Goal: Information Seeking & Learning: Learn about a topic

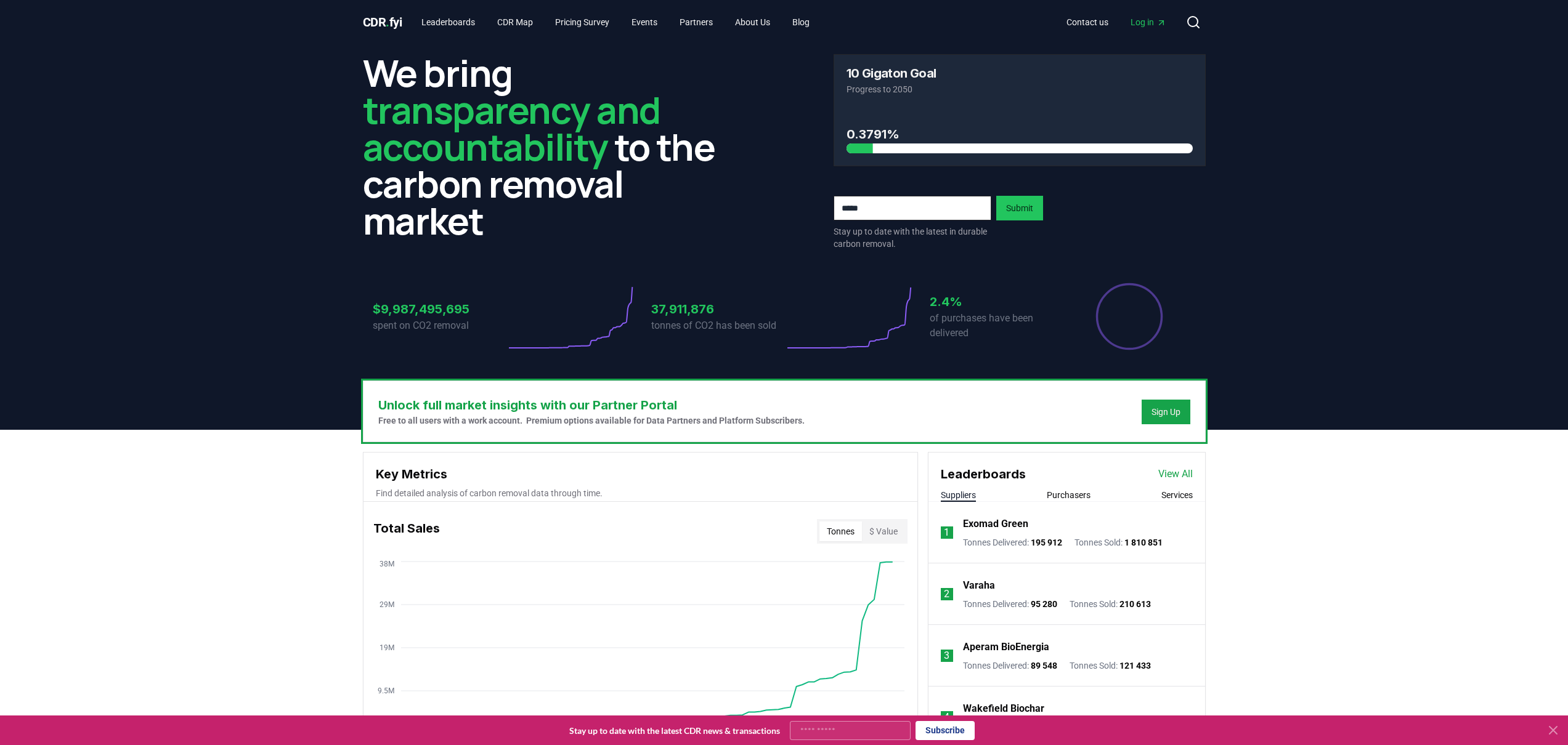
click at [188, 212] on header "We bring transparency and accountability to the carbon removal market 10 Gigato…" at bounding box center [784, 237] width 1568 height 386
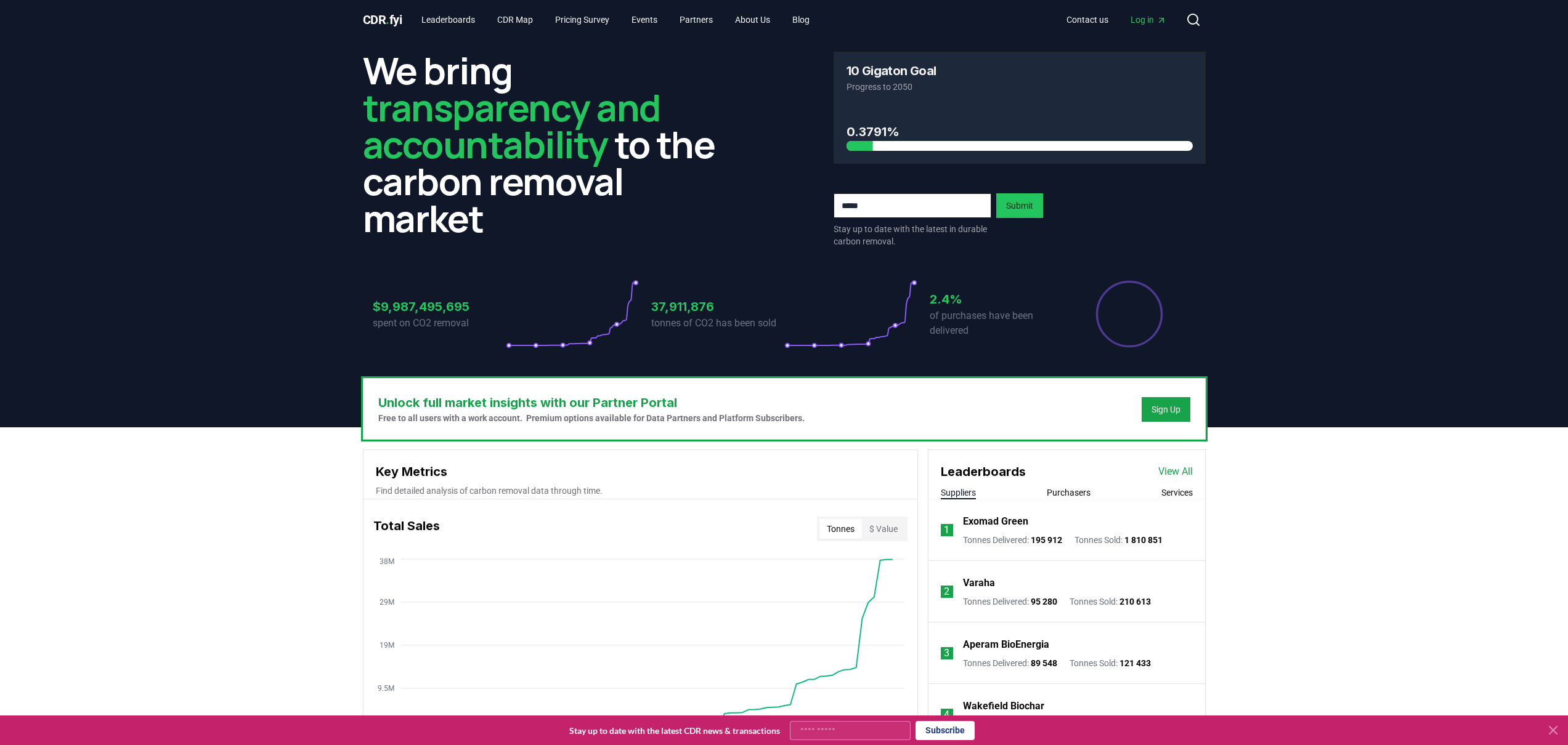
click at [172, 271] on header "We bring transparency and accountability to the carbon removal market 10 Gigato…" at bounding box center [784, 234] width 1568 height 386
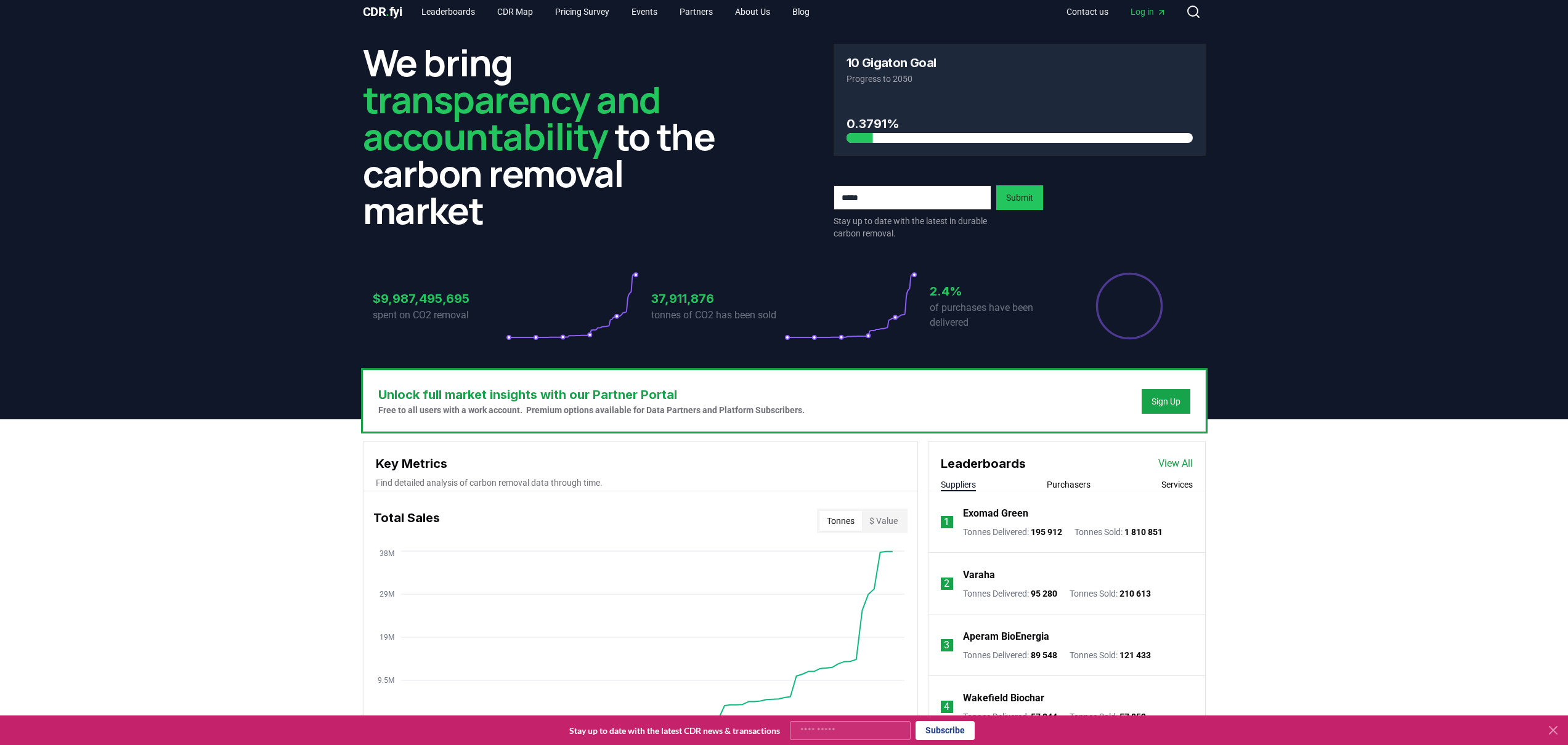
scroll to position [0, 0]
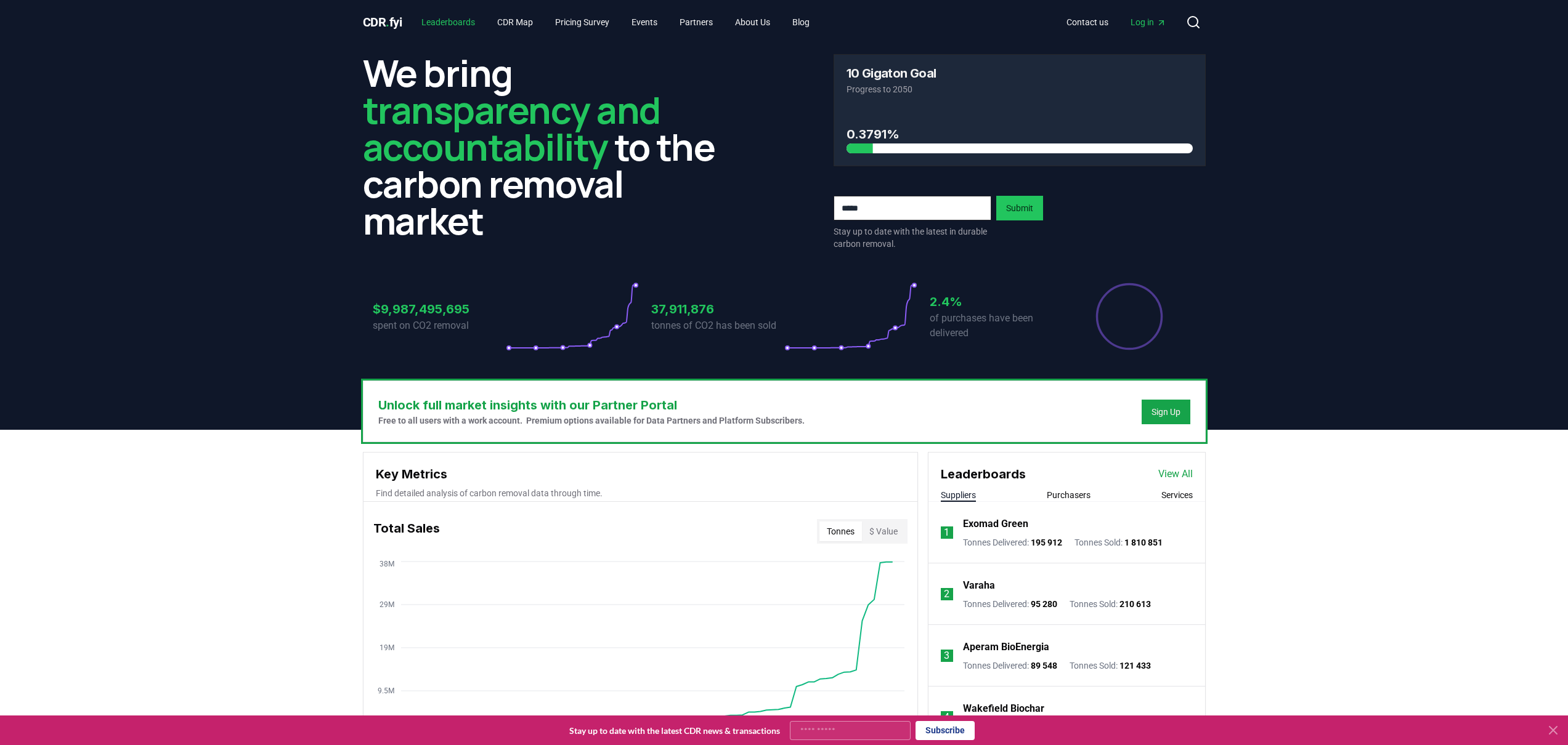
click at [454, 20] on link "Leaderboards" at bounding box center [448, 22] width 73 height 22
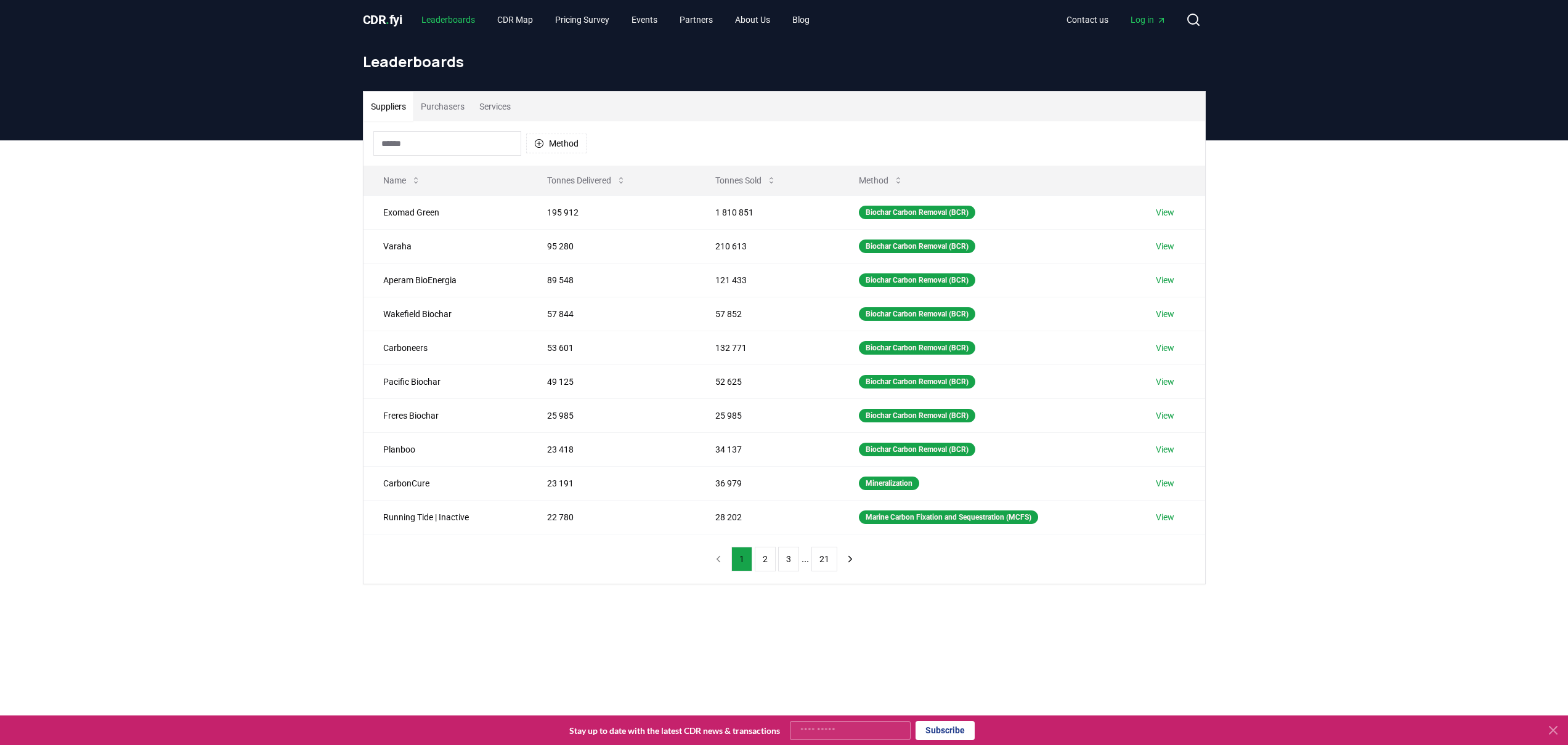
scroll to position [5, 0]
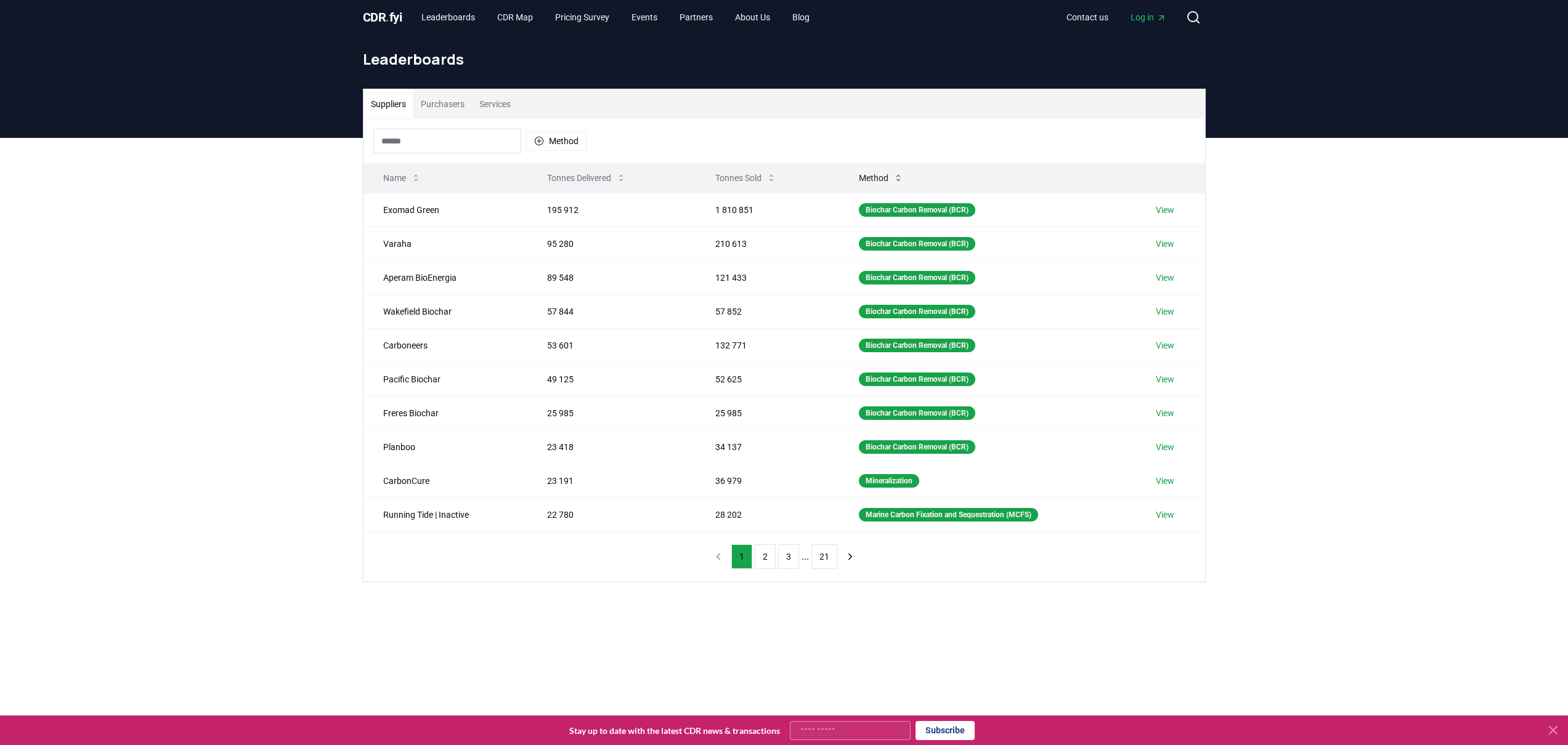
click at [876, 183] on button "Method" at bounding box center [881, 178] width 64 height 25
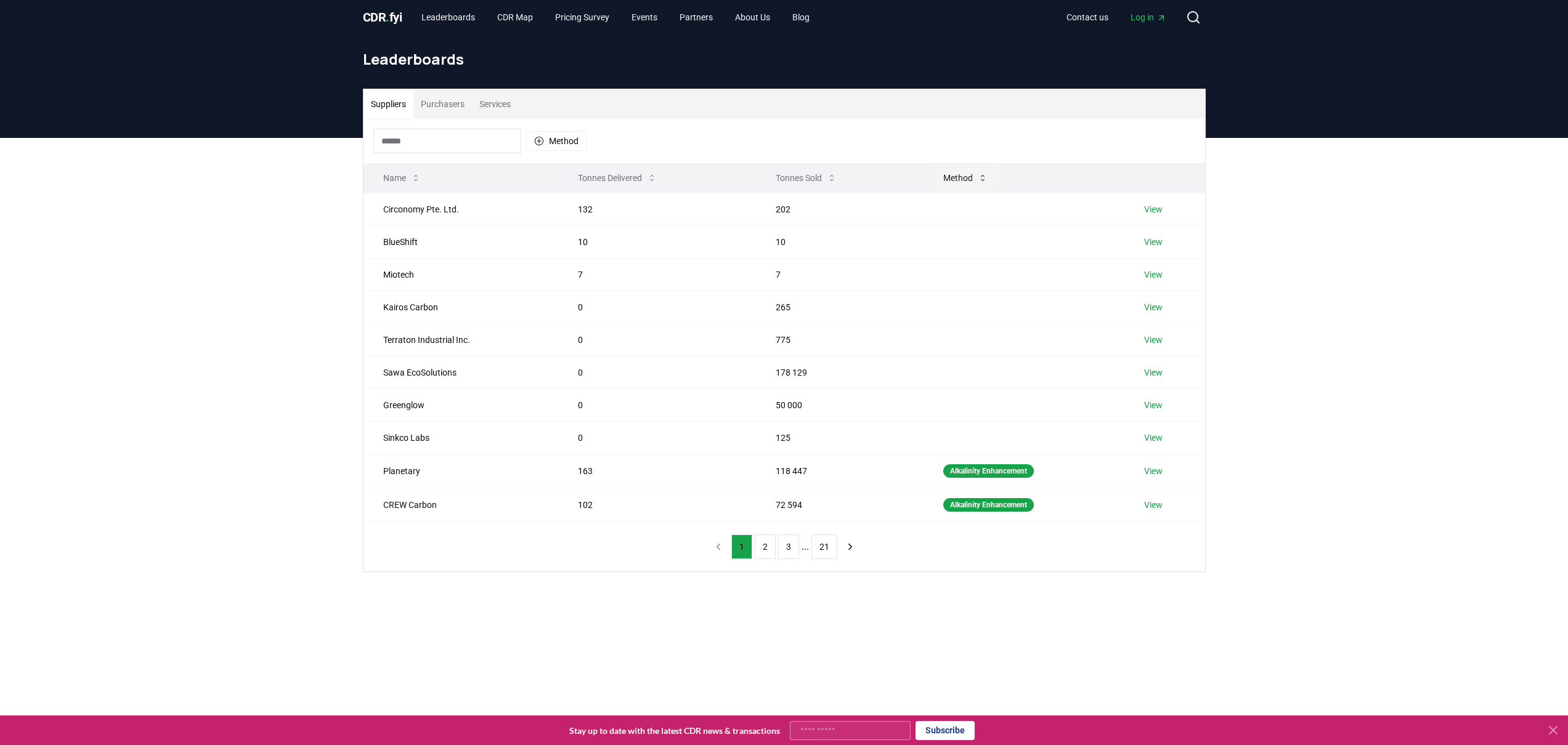
click at [957, 174] on button "Method" at bounding box center [965, 178] width 64 height 25
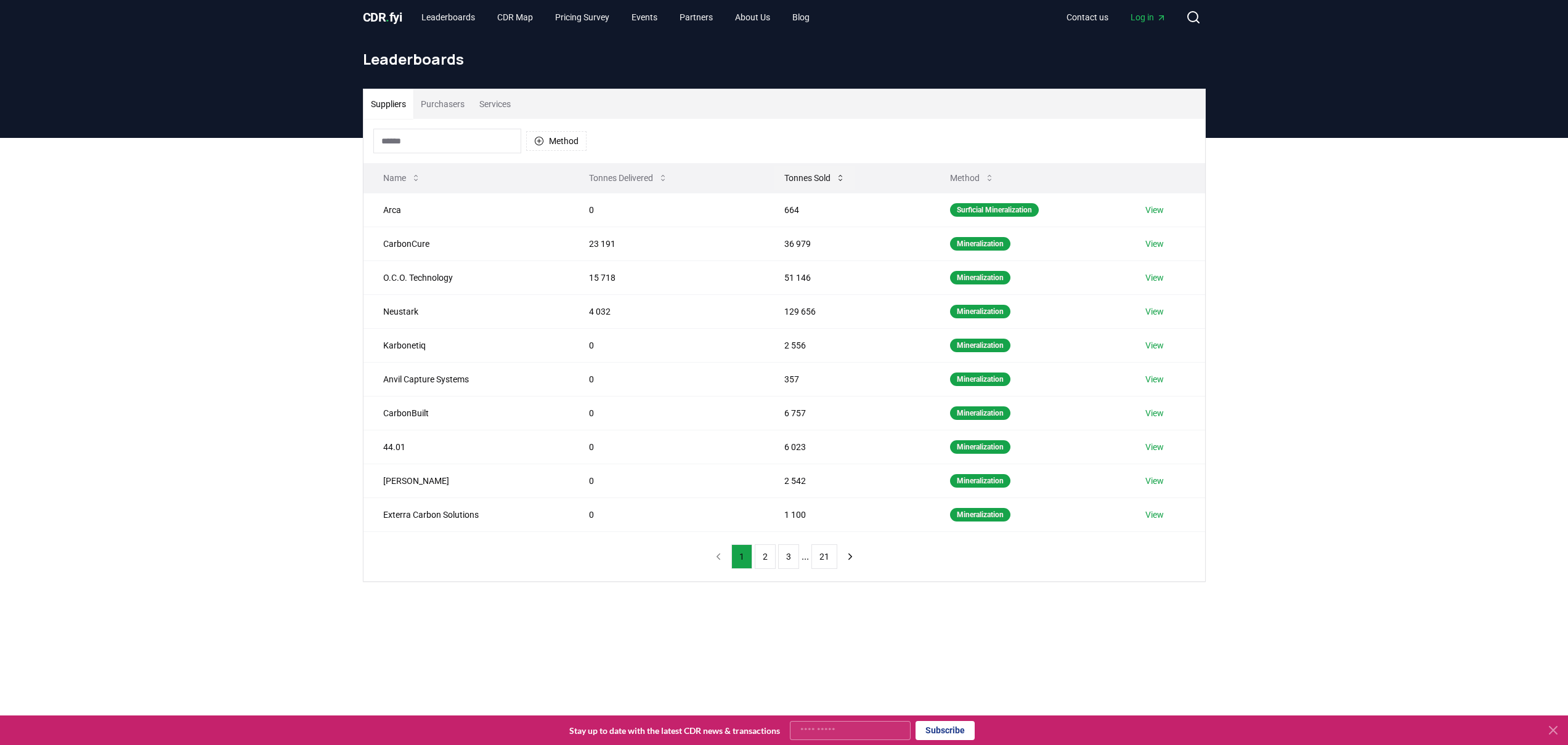
click at [793, 178] on button "Tonnes Sold" at bounding box center [814, 178] width 81 height 25
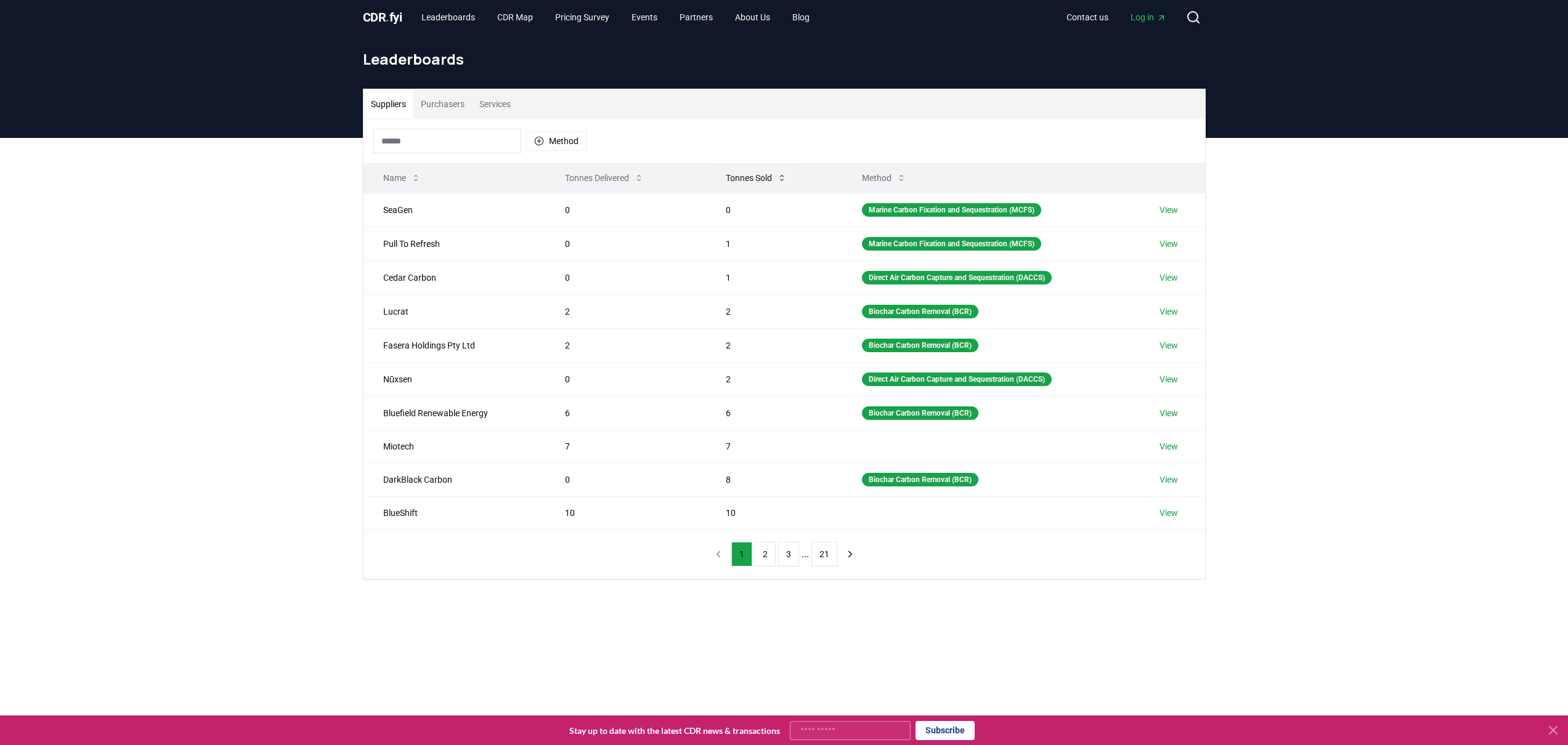
click at [754, 176] on button "Tonnes Sold" at bounding box center [756, 178] width 81 height 25
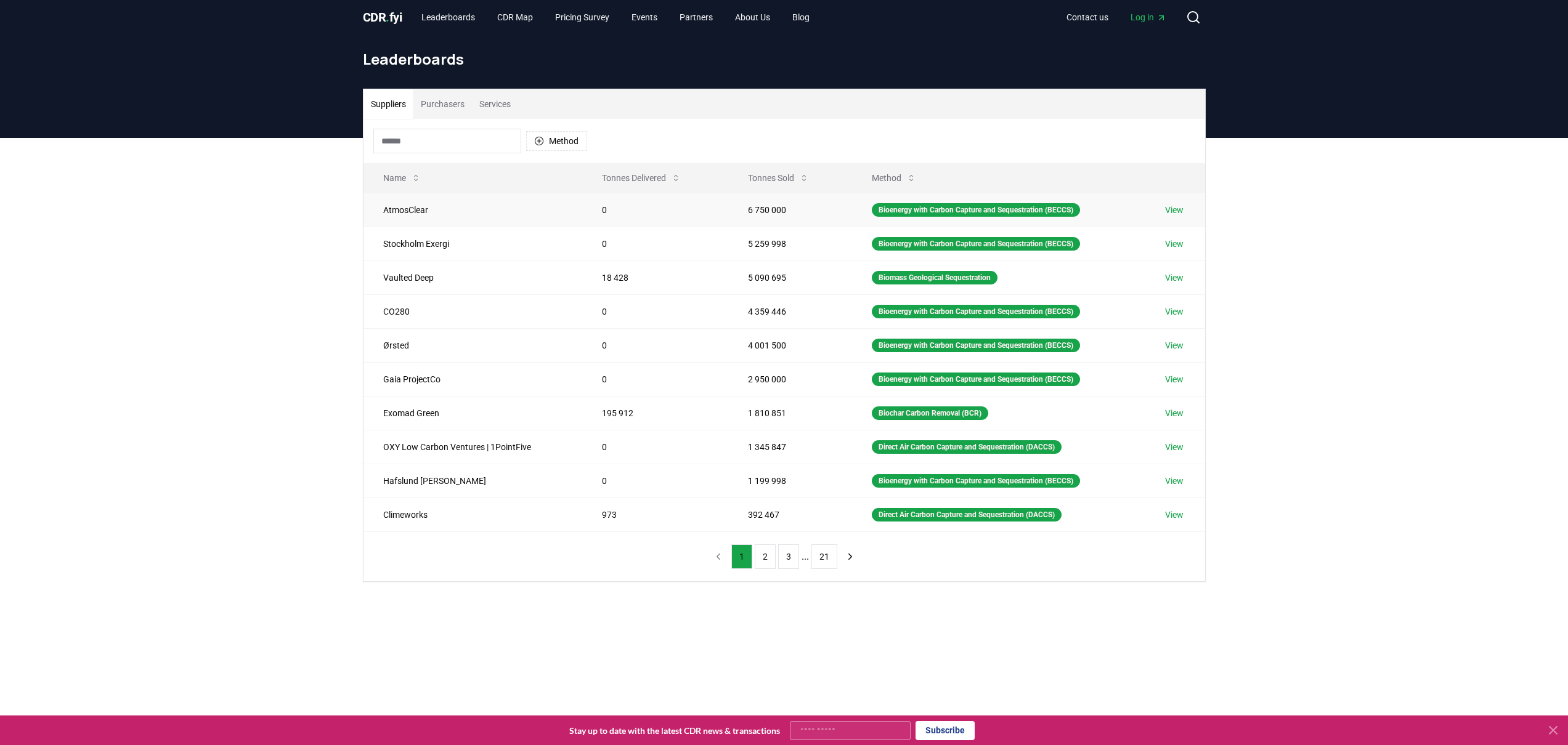
click at [1167, 210] on td "View" at bounding box center [1175, 210] width 59 height 34
click at [1174, 210] on link "View" at bounding box center [1175, 210] width 18 height 12
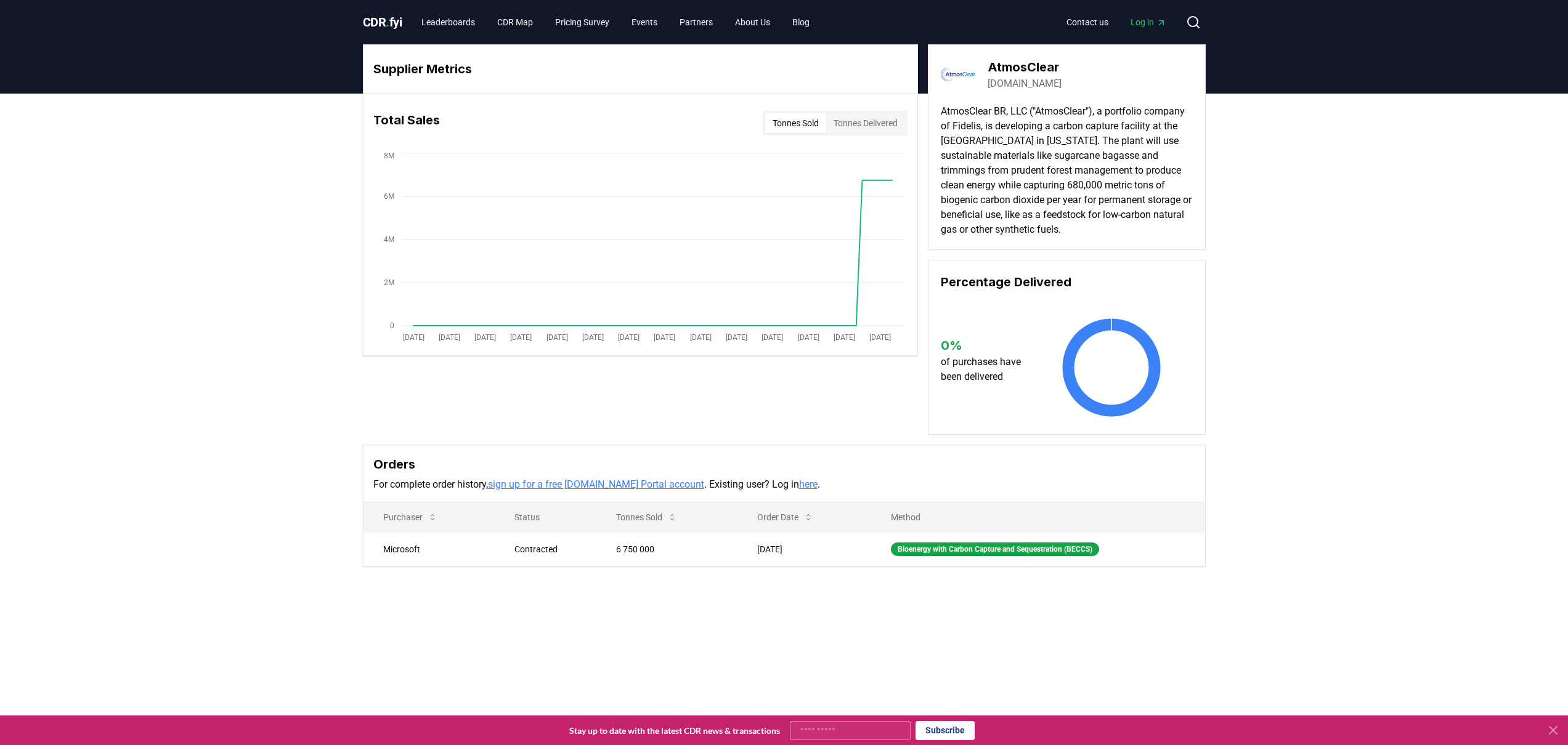
click at [794, 125] on button "Tonnes Sold" at bounding box center [795, 123] width 61 height 20
click at [857, 118] on button "Tonnes Delivered" at bounding box center [865, 123] width 79 height 20
click at [806, 127] on button "Tonnes Sold" at bounding box center [795, 123] width 61 height 20
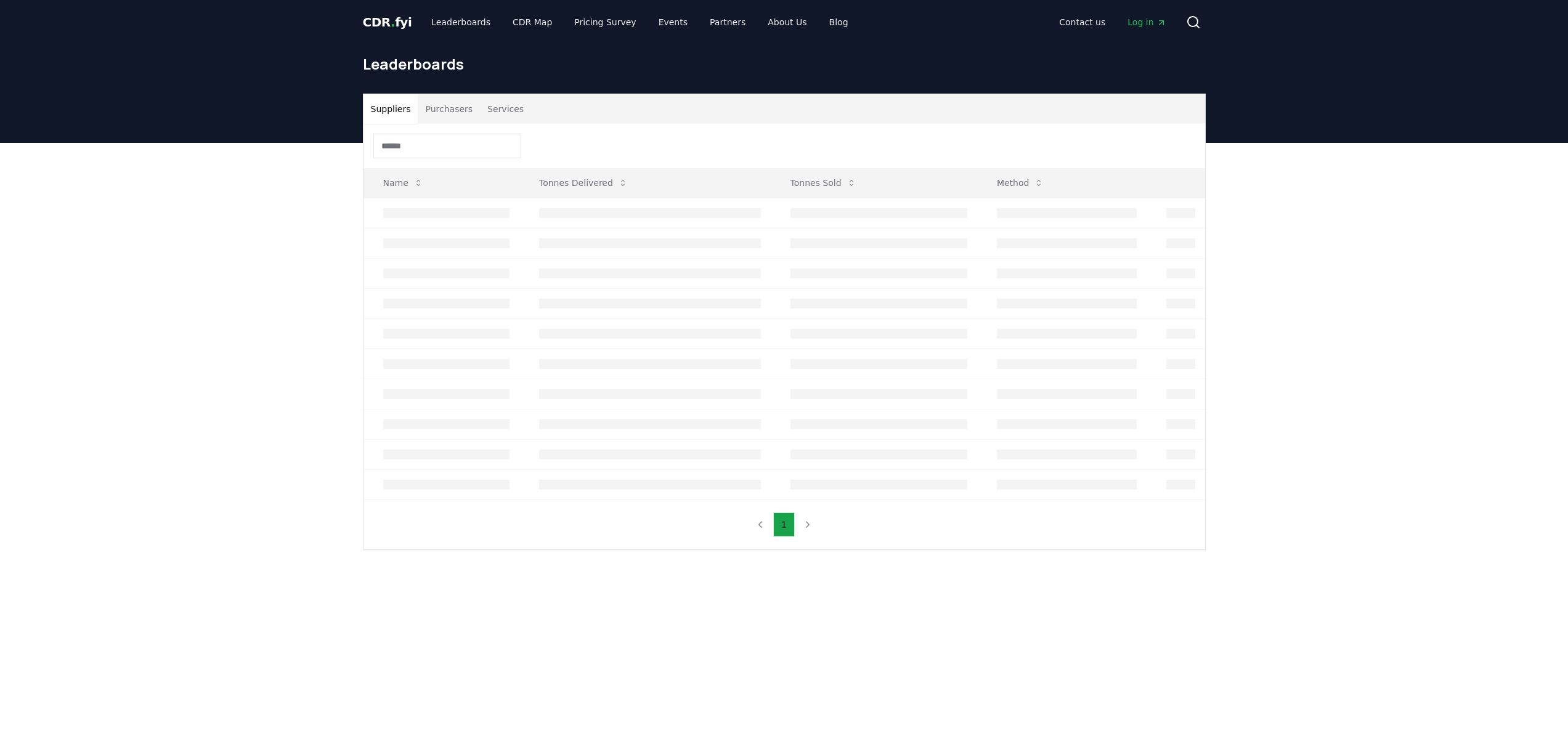
scroll to position [5, 0]
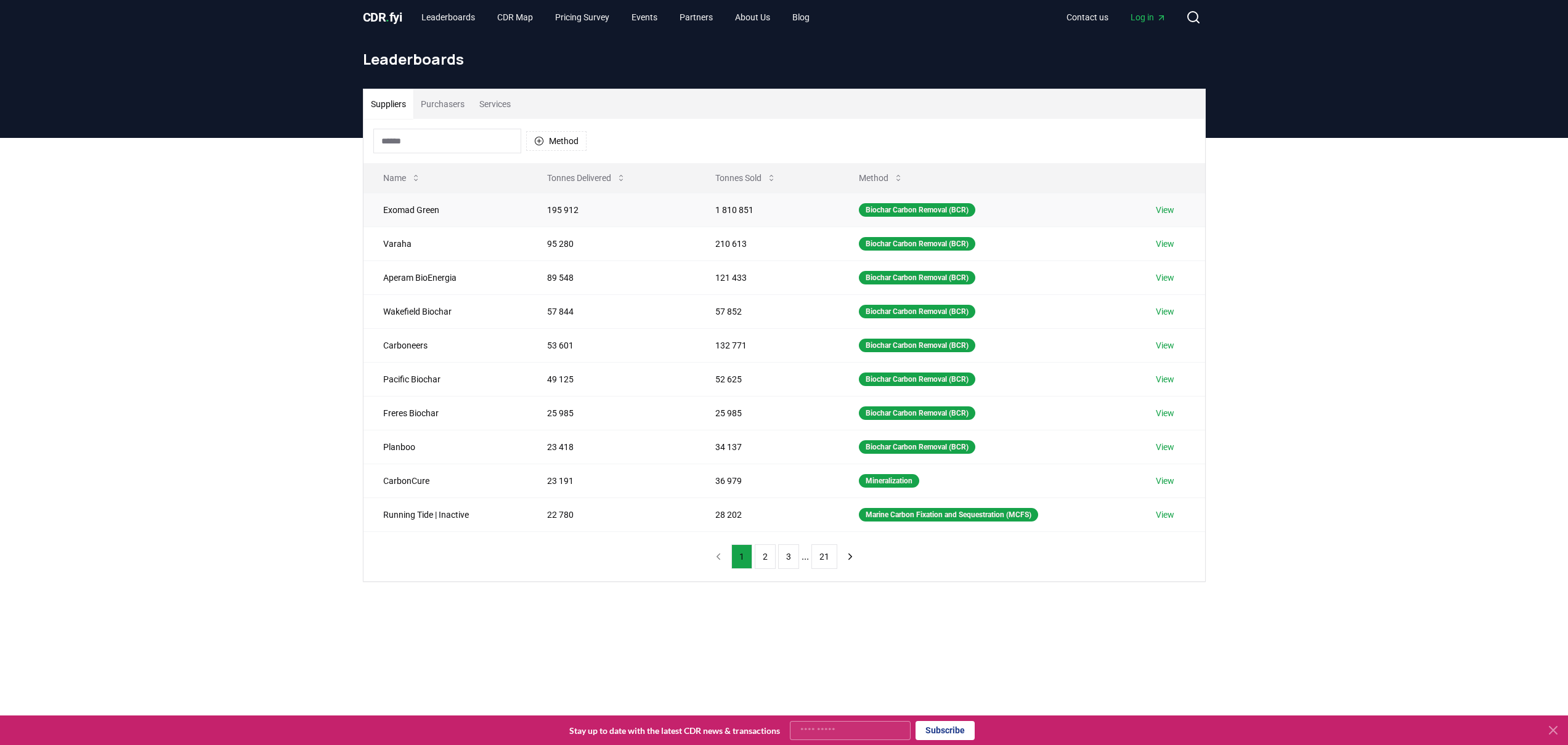
drag, startPoint x: 877, startPoint y: 213, endPoint x: 878, endPoint y: 220, distance: 7.1
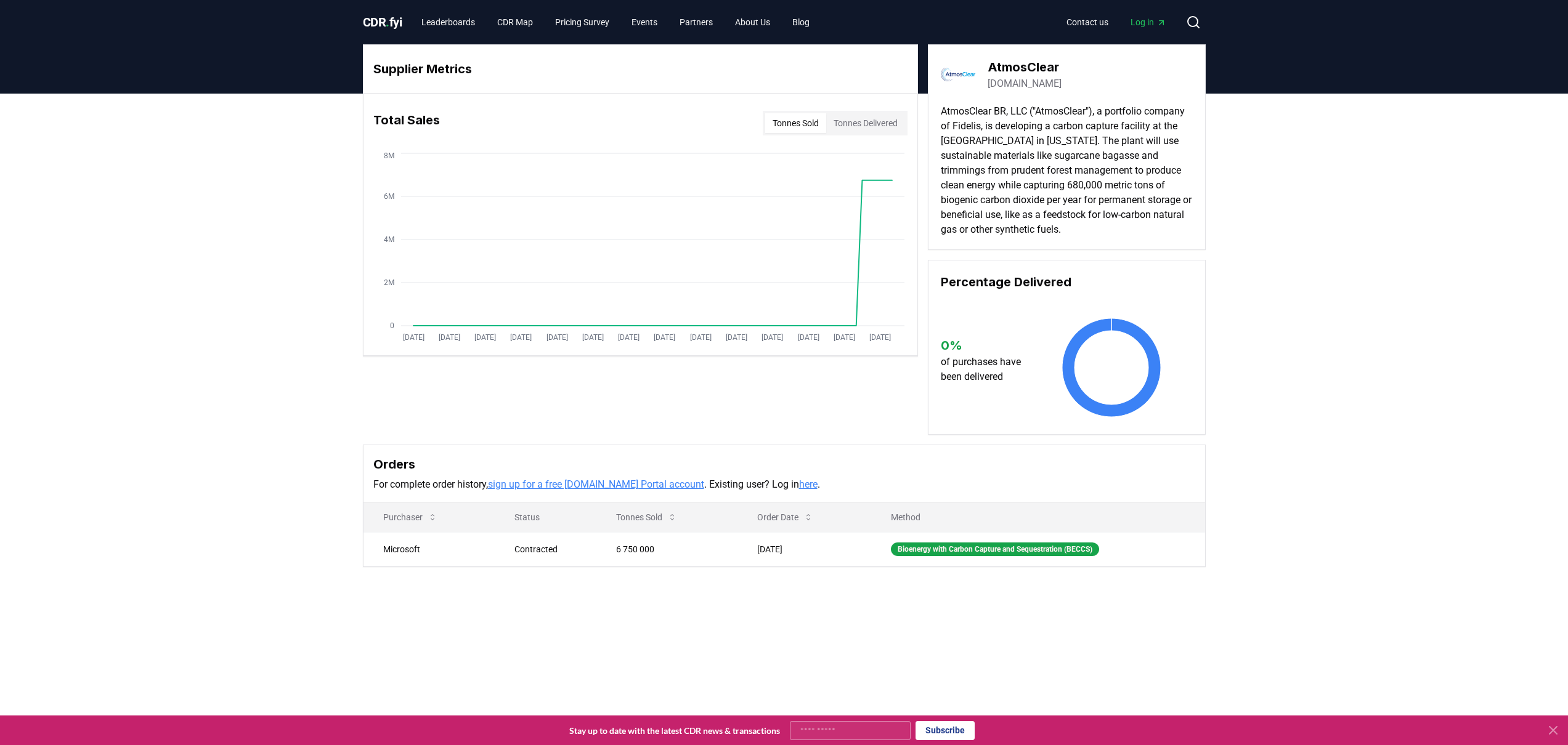
click at [1552, 740] on div at bounding box center [784, 731] width 1568 height 30
click at [1556, 733] on icon at bounding box center [1553, 730] width 7 height 7
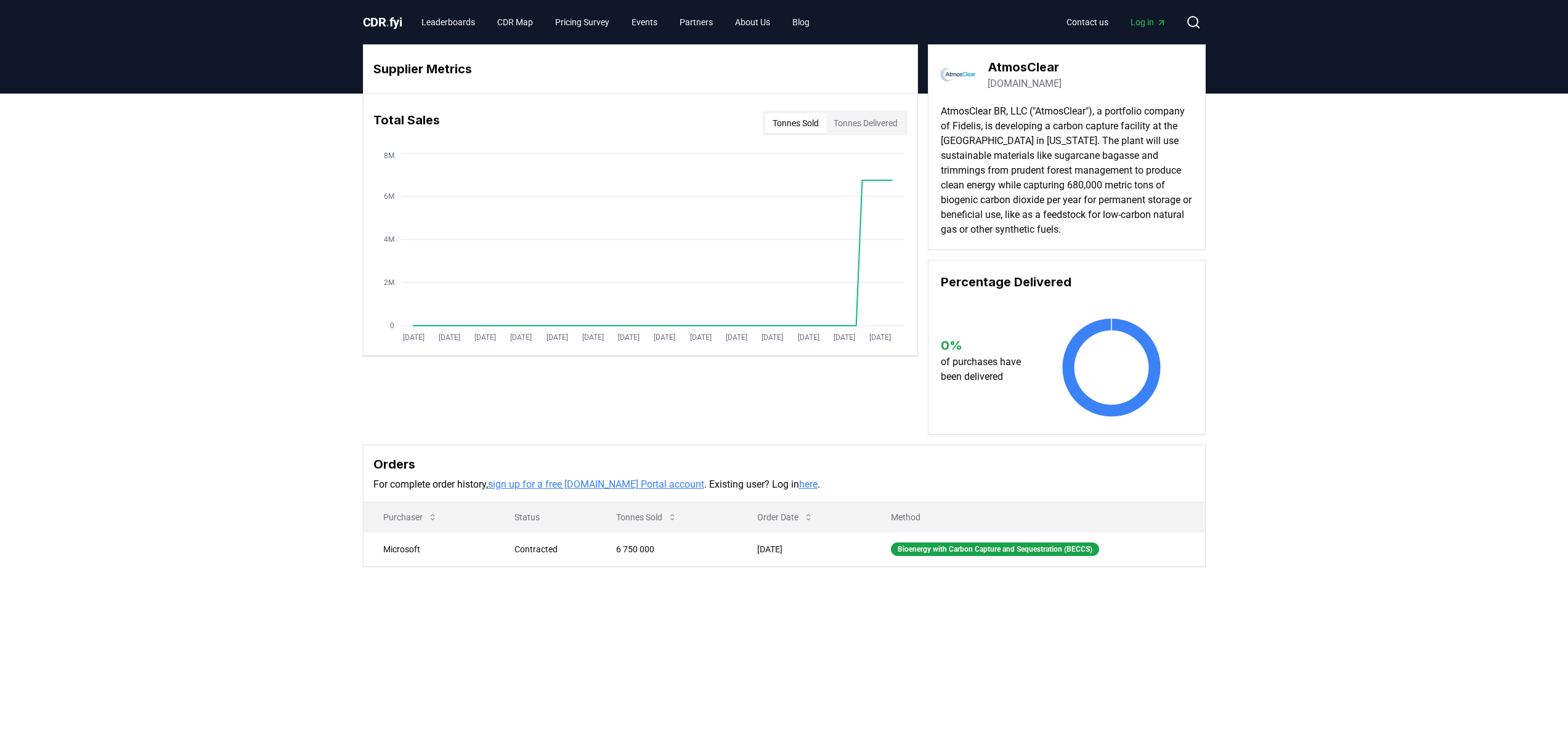
click at [1303, 437] on div "Supplier Metrics Total Sales Tonnes Sold Tonnes Delivered Jan 2019 Jul 2019 Jan…" at bounding box center [784, 355] width 1568 height 523
click at [227, 287] on div "Supplier Metrics Total Sales Tonnes Sold Tonnes Delivered Jan 2019 Jul 2019 Jan…" at bounding box center [784, 355] width 1568 height 523
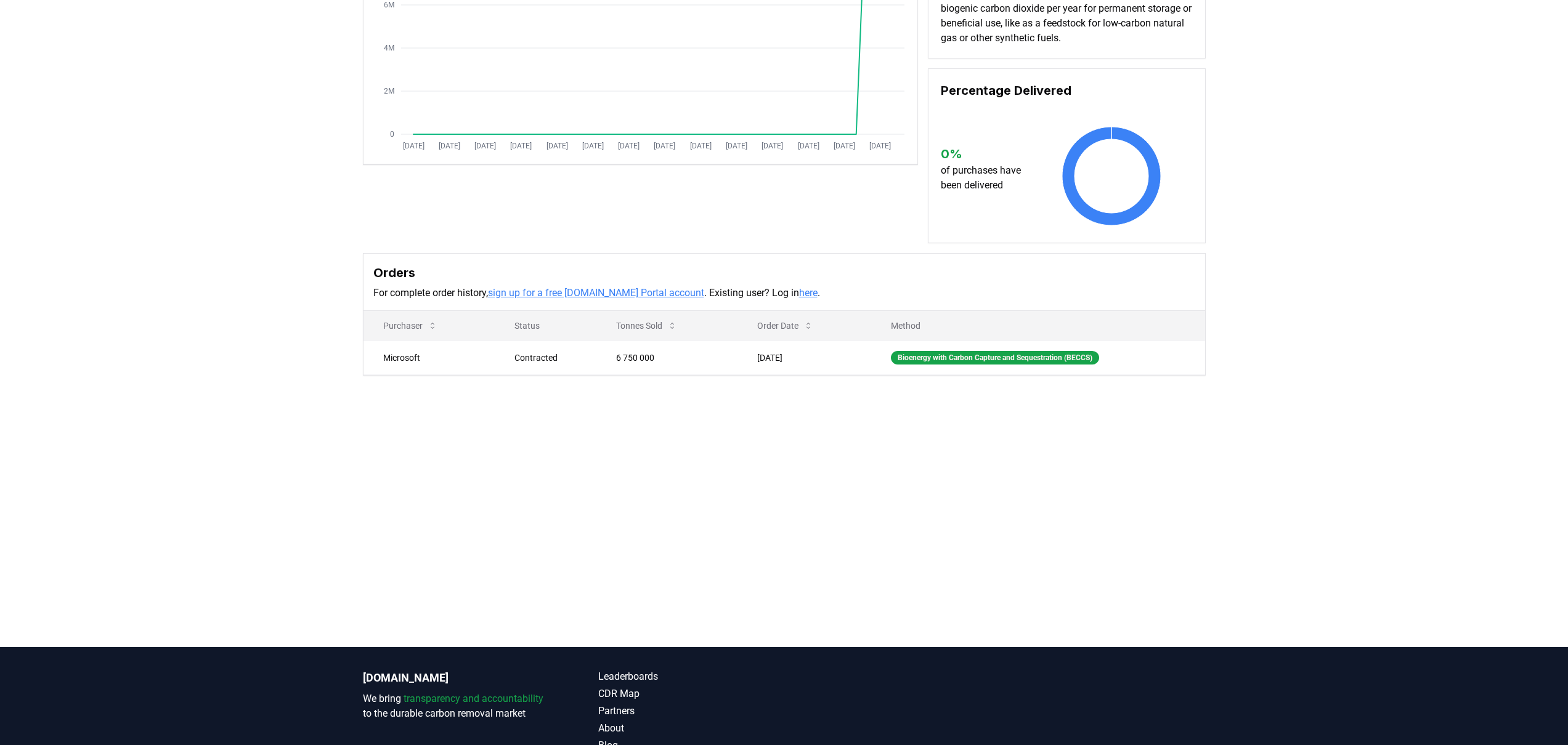
click at [225, 284] on div "Supplier Metrics Total Sales Tonnes Sold Tonnes Delivered Jan 2019 Jul 2019 Jan…" at bounding box center [784, 163] width 1568 height 523
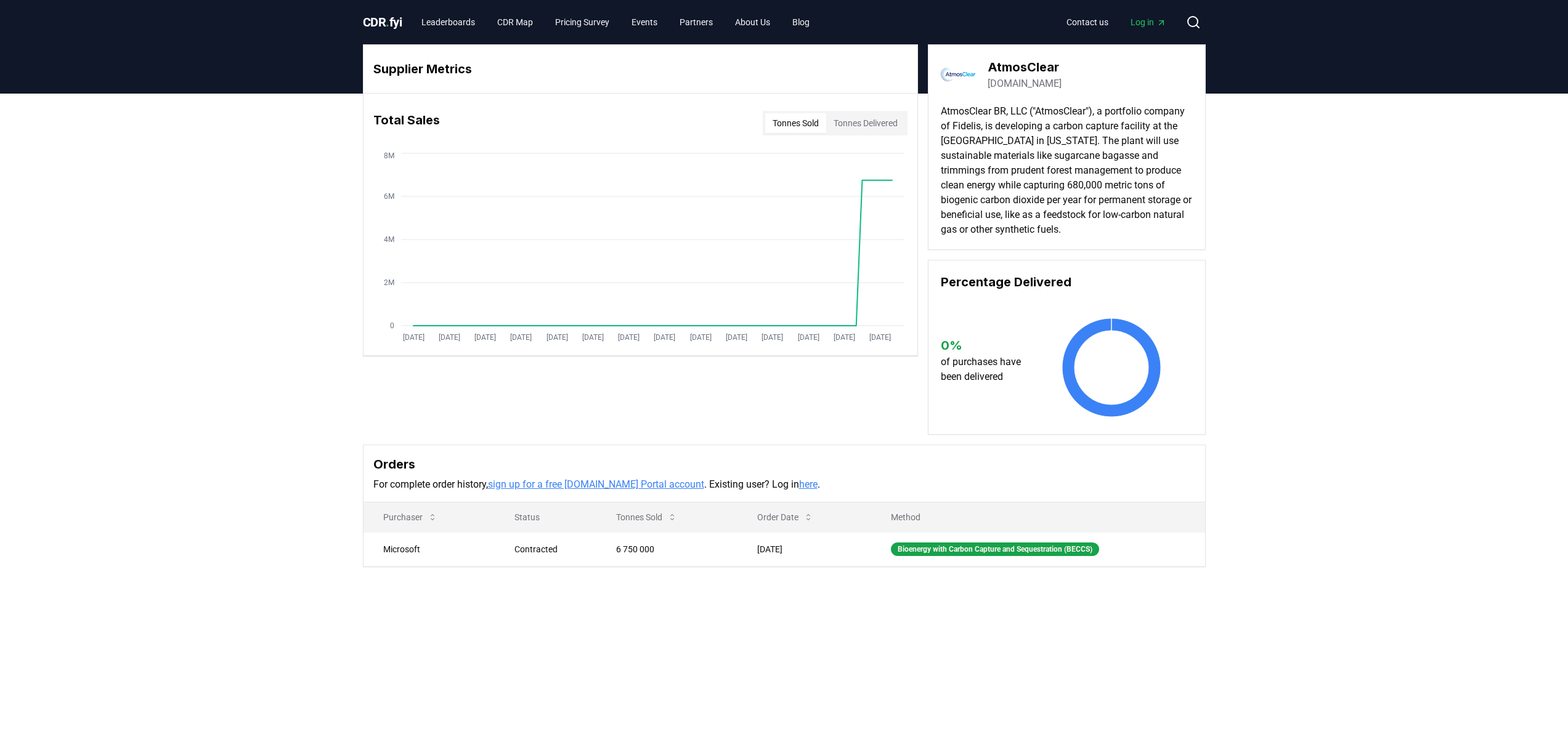
click at [225, 284] on div "Supplier Metrics Total Sales Tonnes Sold Tonnes Delivered Jan 2019 Jul 2019 Jan…" at bounding box center [784, 355] width 1568 height 523
click at [858, 129] on button "Tonnes Delivered" at bounding box center [865, 123] width 79 height 20
click at [802, 129] on button "Tonnes Sold" at bounding box center [795, 123] width 61 height 20
click at [853, 121] on button "Tonnes Delivered" at bounding box center [865, 123] width 79 height 20
click at [270, 341] on div "Supplier Metrics Total Sales Tonnes Sold Tonnes Delivered Jan 2019 Jul 2019 Jan…" at bounding box center [784, 355] width 1568 height 523
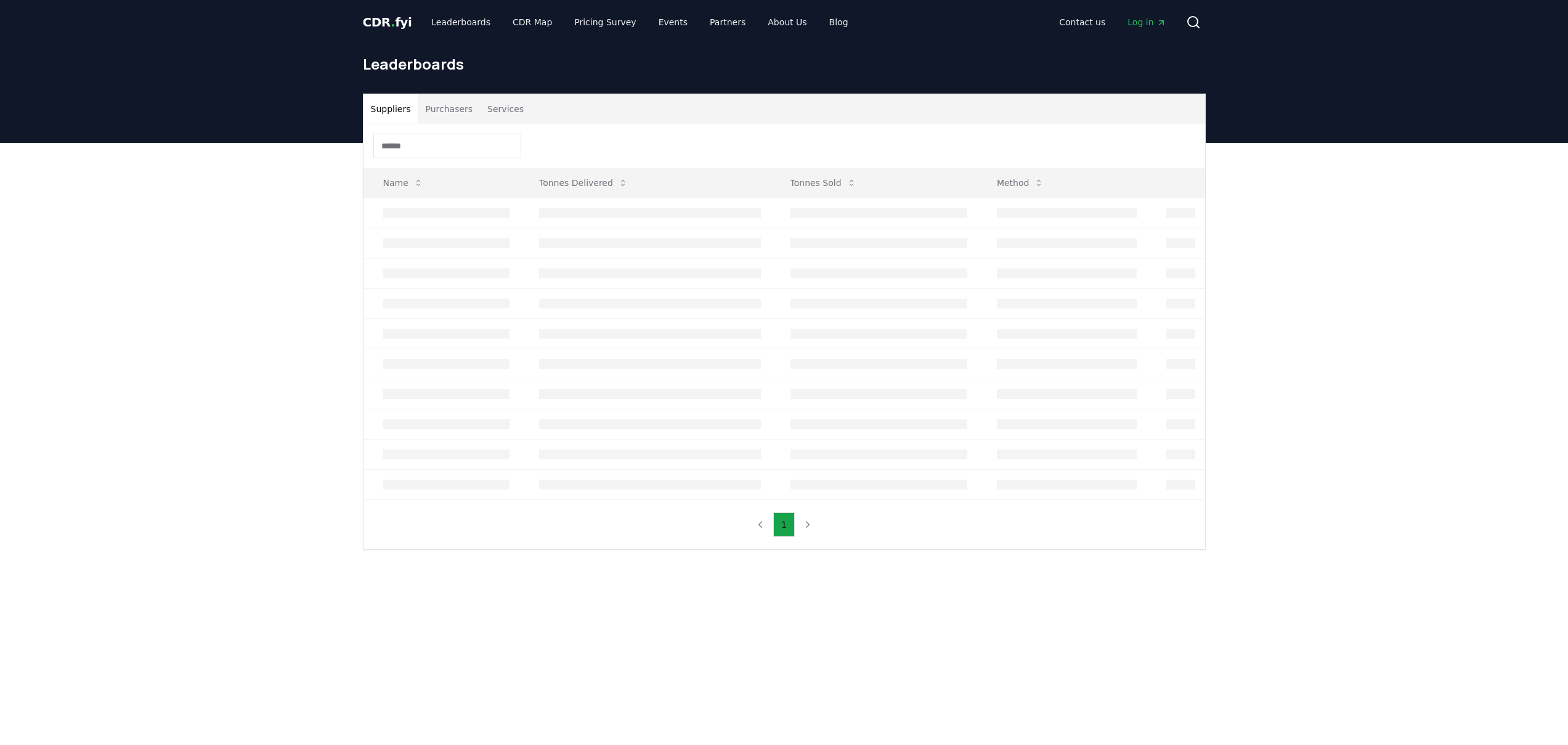
scroll to position [5, 0]
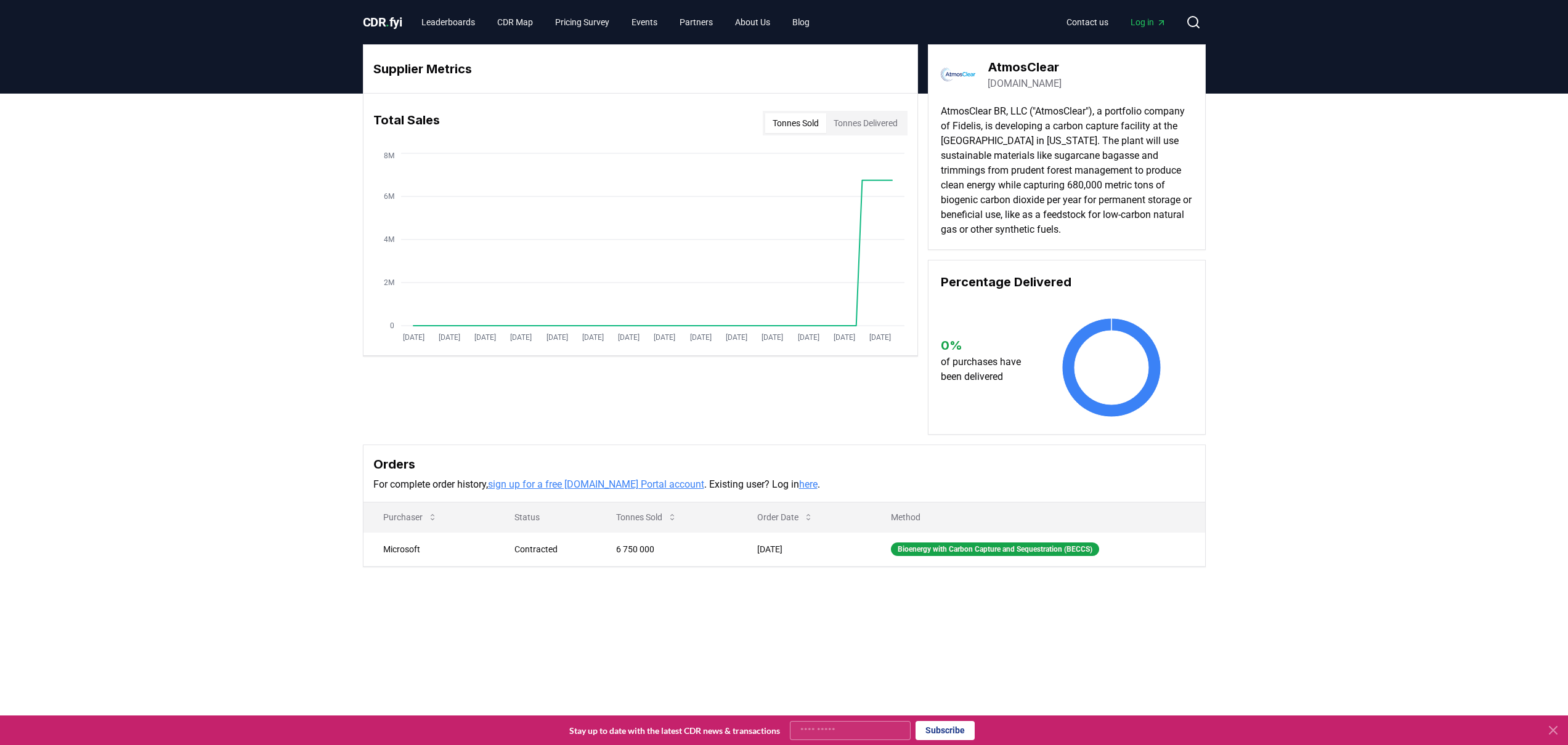
click at [859, 111] on div "Total Sales Tonnes Sold Tonnes Delivered" at bounding box center [641, 122] width 554 height 44
click at [845, 123] on button "Tonnes Delivered" at bounding box center [865, 123] width 79 height 20
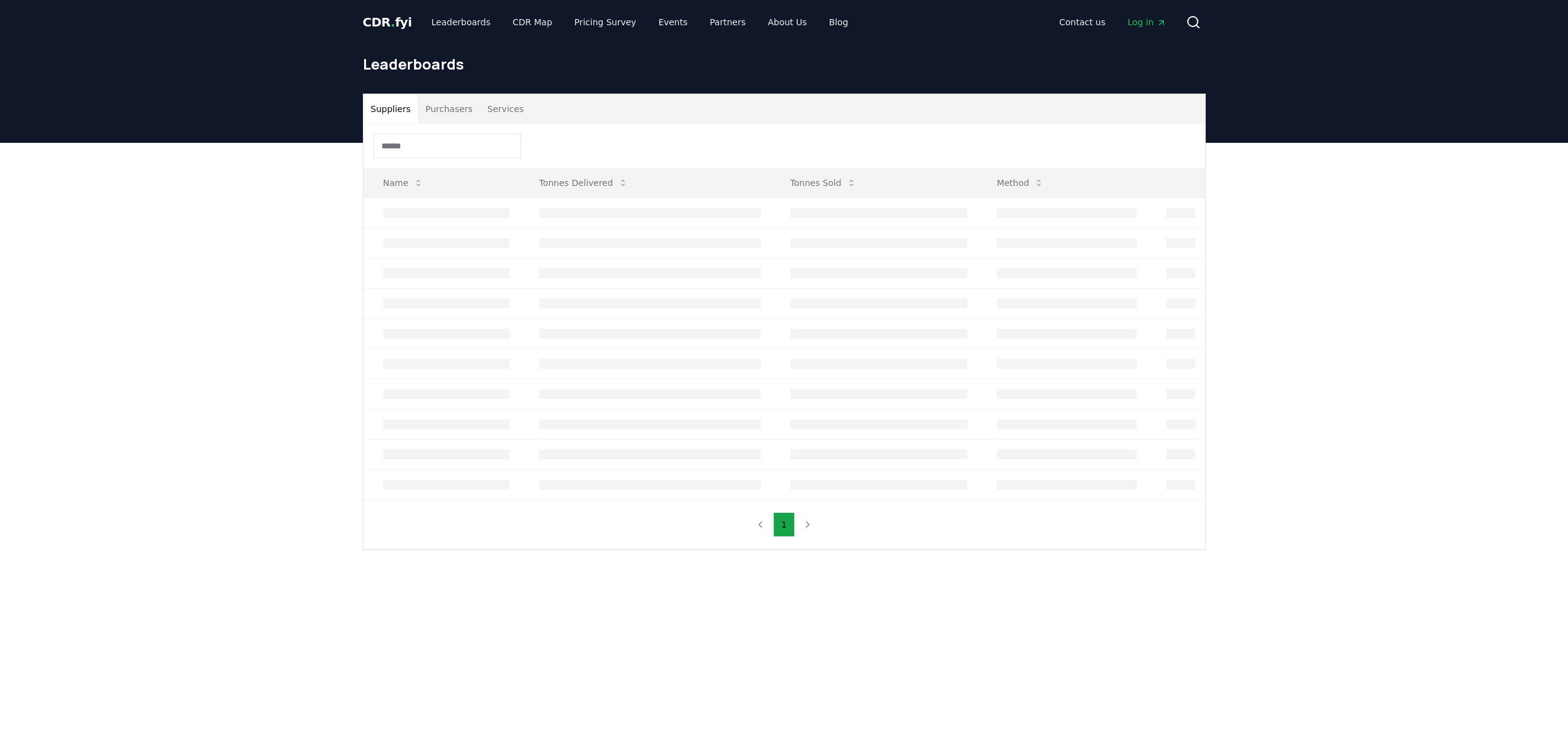
scroll to position [5, 0]
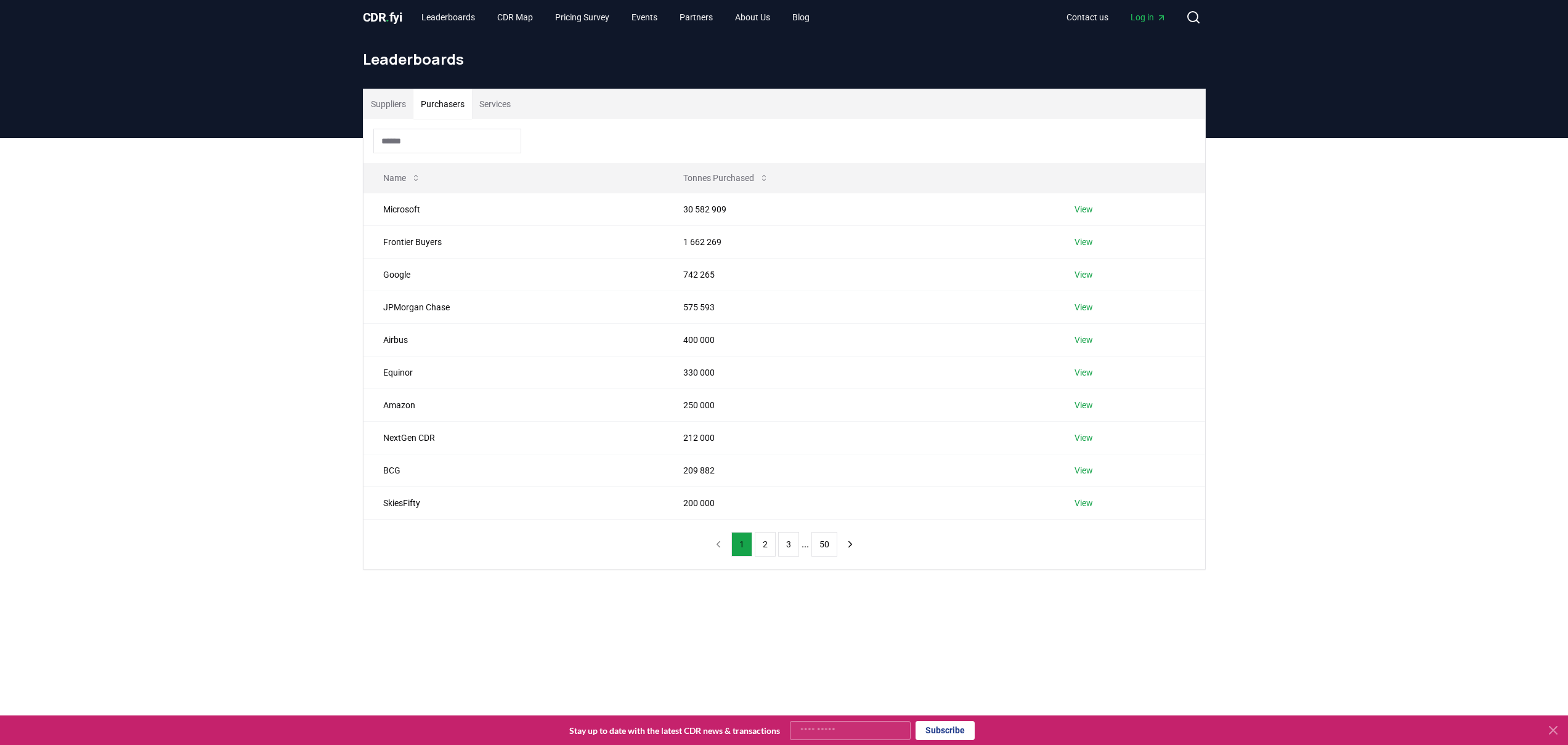
click at [443, 100] on button "Purchasers" at bounding box center [443, 104] width 58 height 30
click at [502, 98] on button "Services" at bounding box center [495, 104] width 47 height 30
click at [463, 96] on button "Purchasers" at bounding box center [443, 104] width 58 height 30
click at [1105, 205] on td "View" at bounding box center [1130, 209] width 151 height 32
click at [1094, 209] on td "View" at bounding box center [1130, 209] width 151 height 32
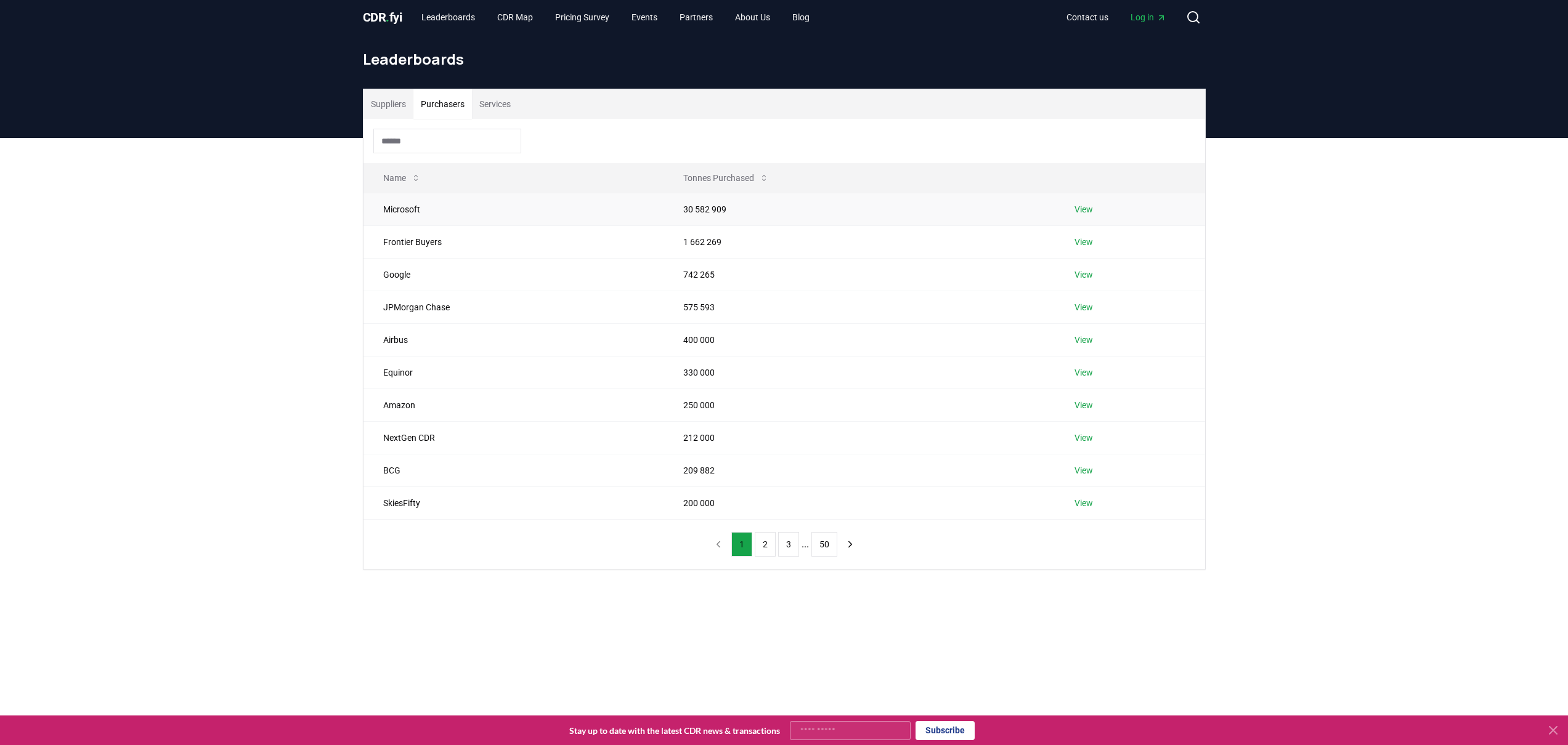
click at [1086, 210] on link "View" at bounding box center [1084, 209] width 18 height 12
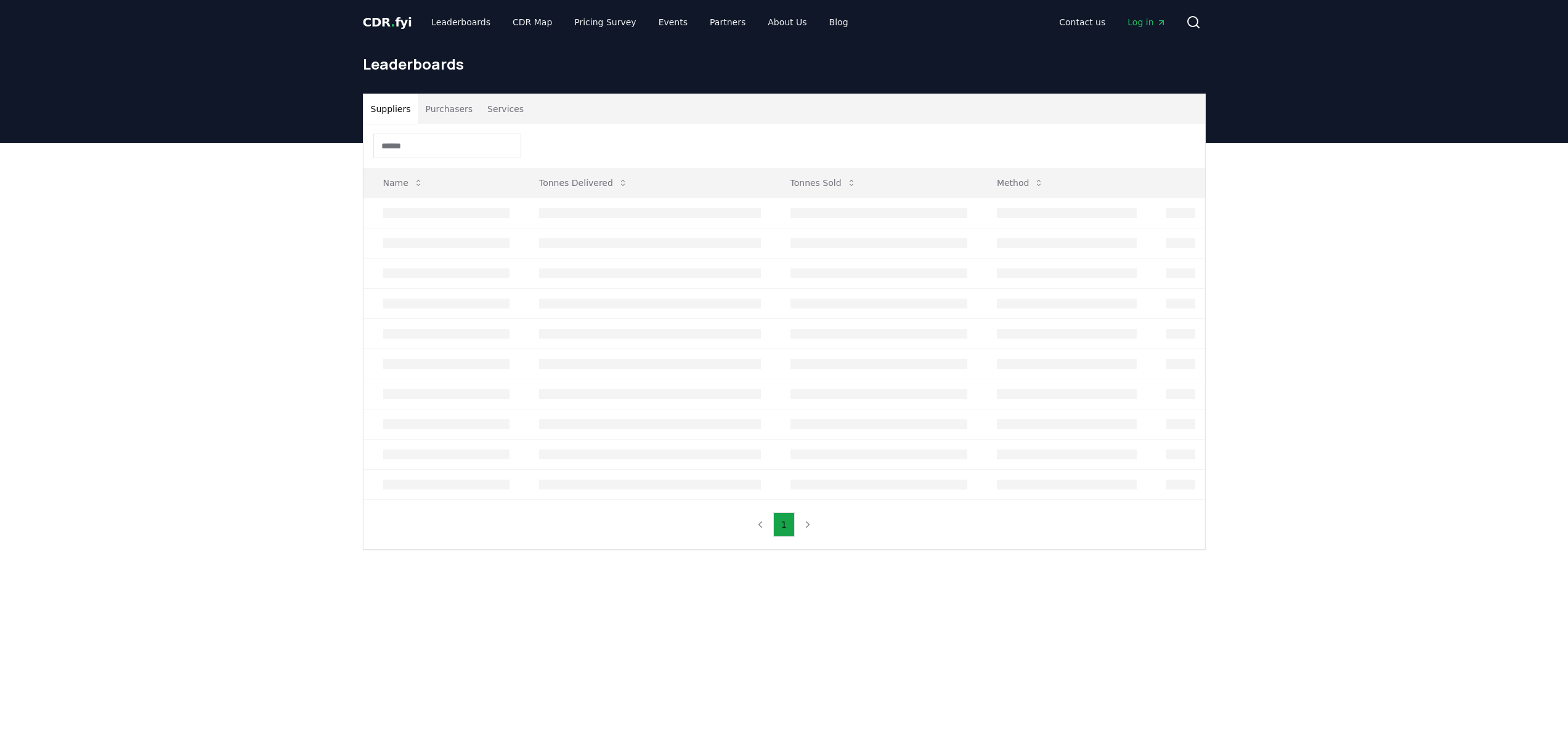
scroll to position [5, 0]
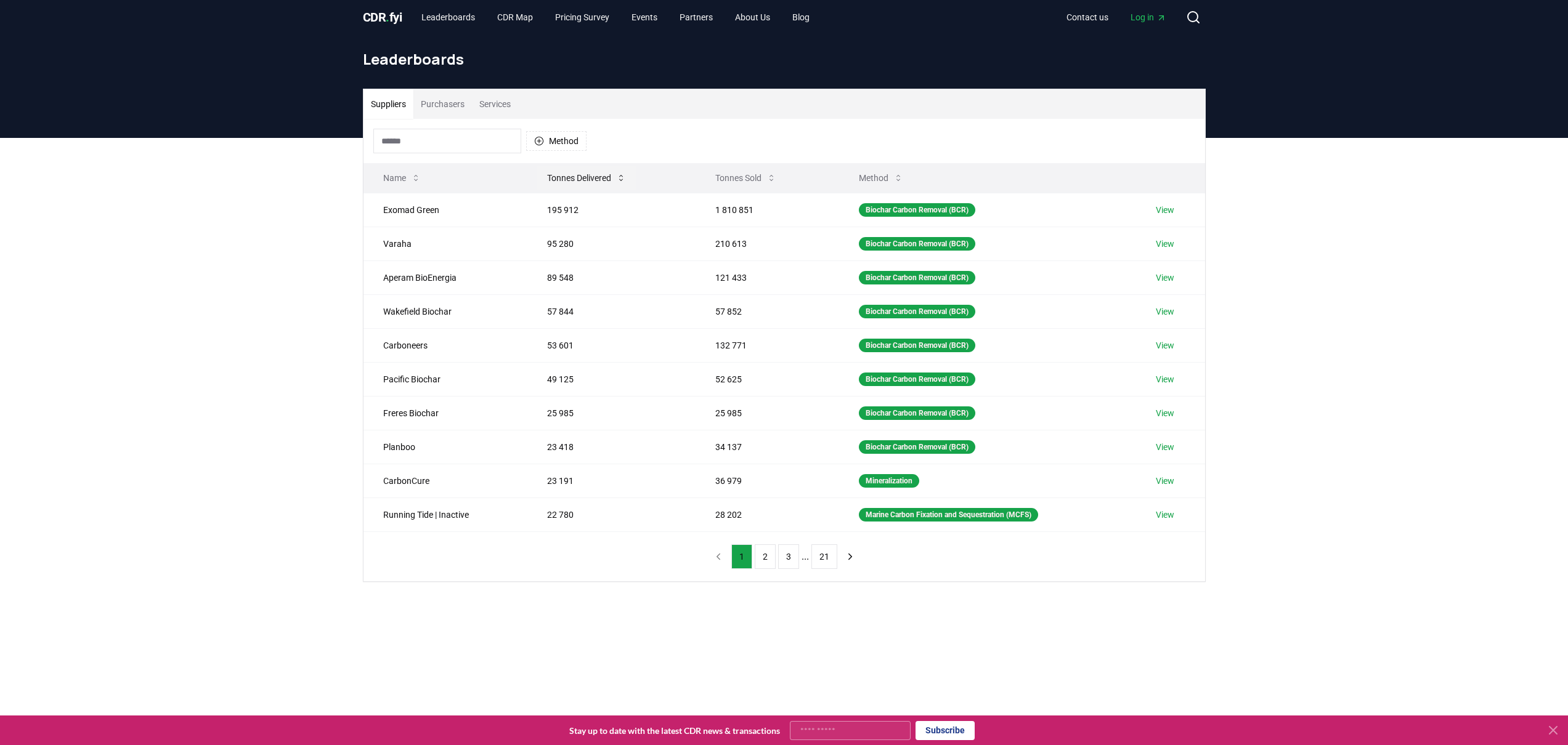
click at [576, 172] on button "Tonnes Delivered" at bounding box center [586, 178] width 99 height 25
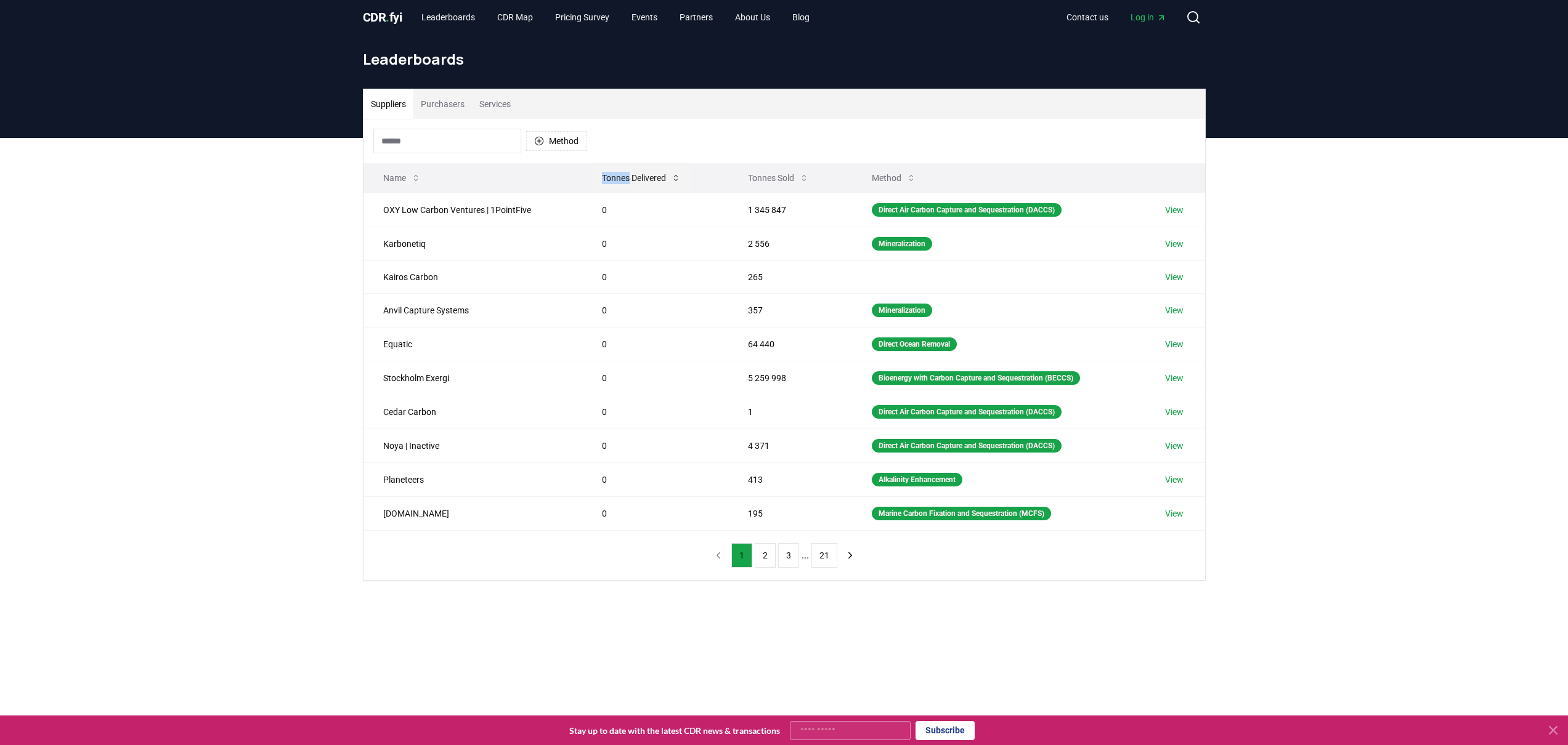
click at [582, 172] on th "Tonnes Delivered" at bounding box center [655, 178] width 146 height 30
click at [618, 175] on button "Tonnes Delivered" at bounding box center [641, 178] width 99 height 25
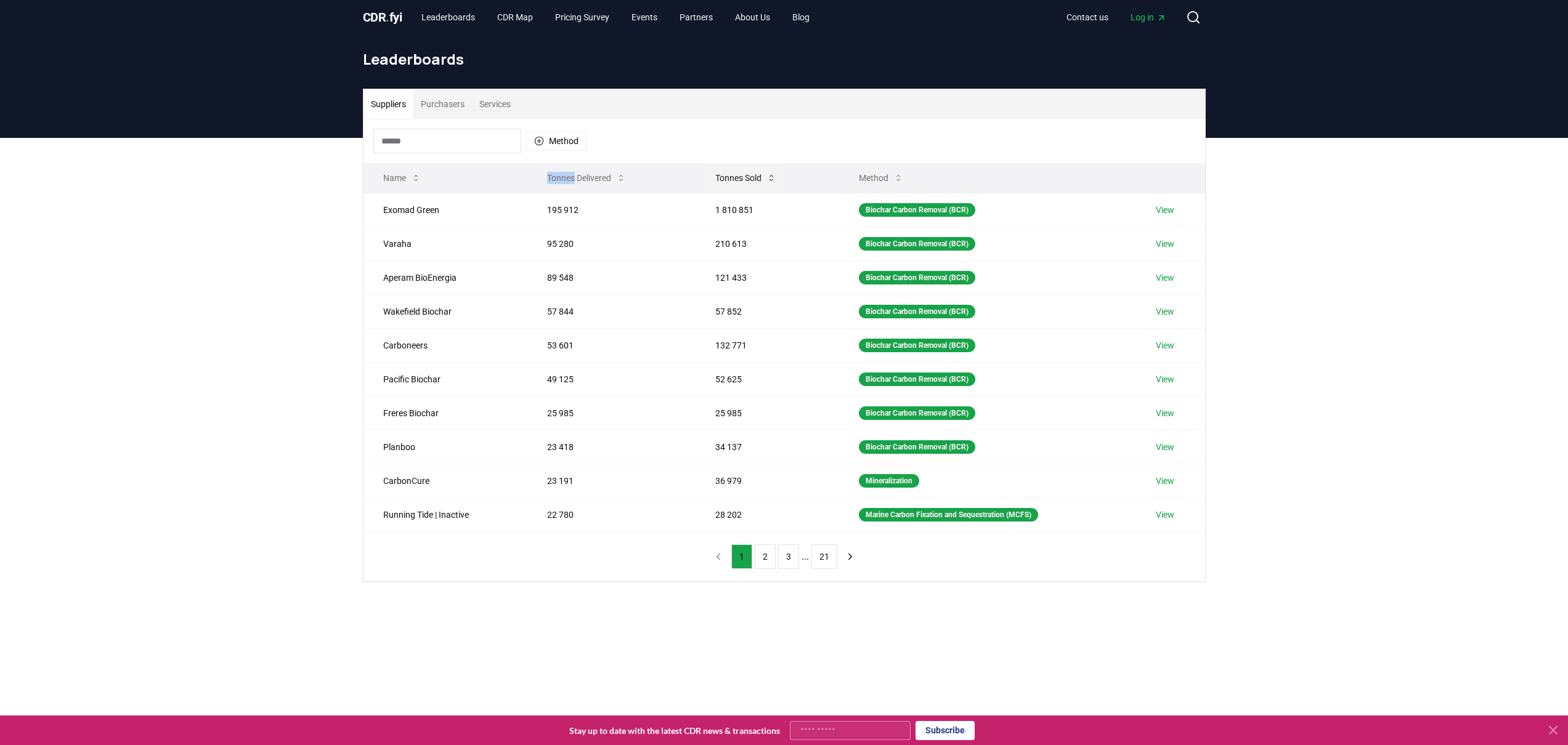
click at [715, 176] on button "Tonnes Sold" at bounding box center [745, 178] width 81 height 25
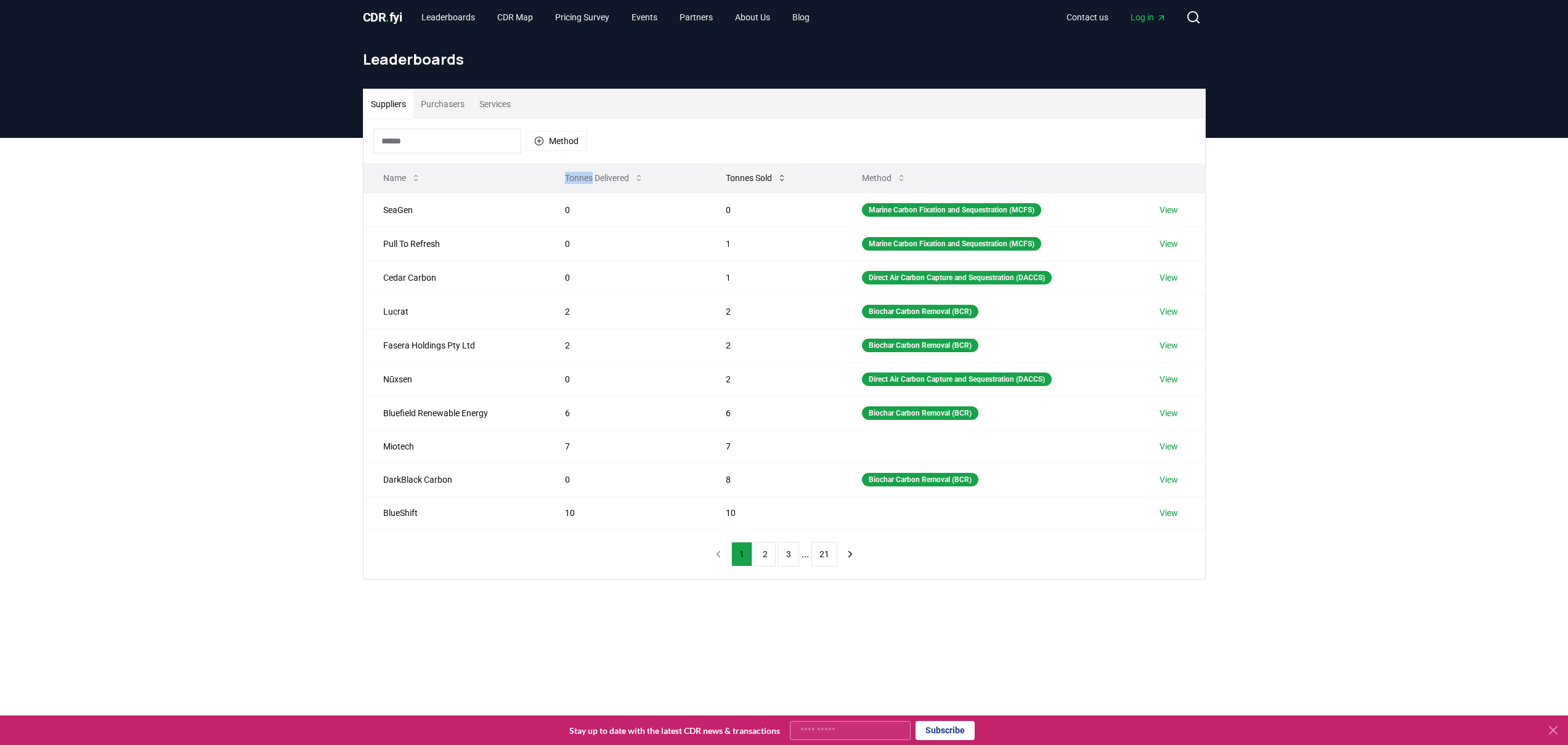
click at [740, 178] on button "Tonnes Sold" at bounding box center [756, 178] width 81 height 25
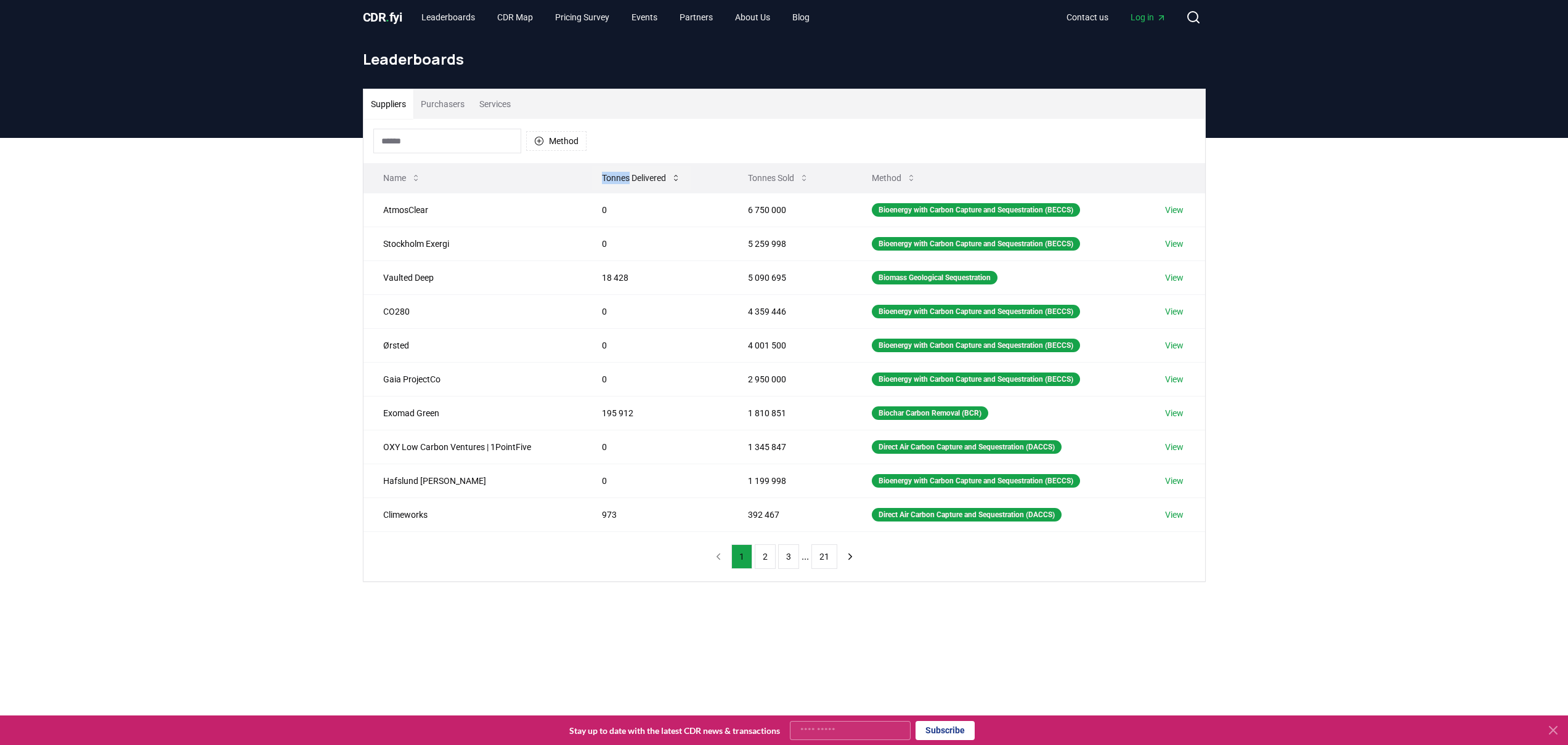
click at [601, 171] on button "Tonnes Delivered" at bounding box center [641, 178] width 99 height 25
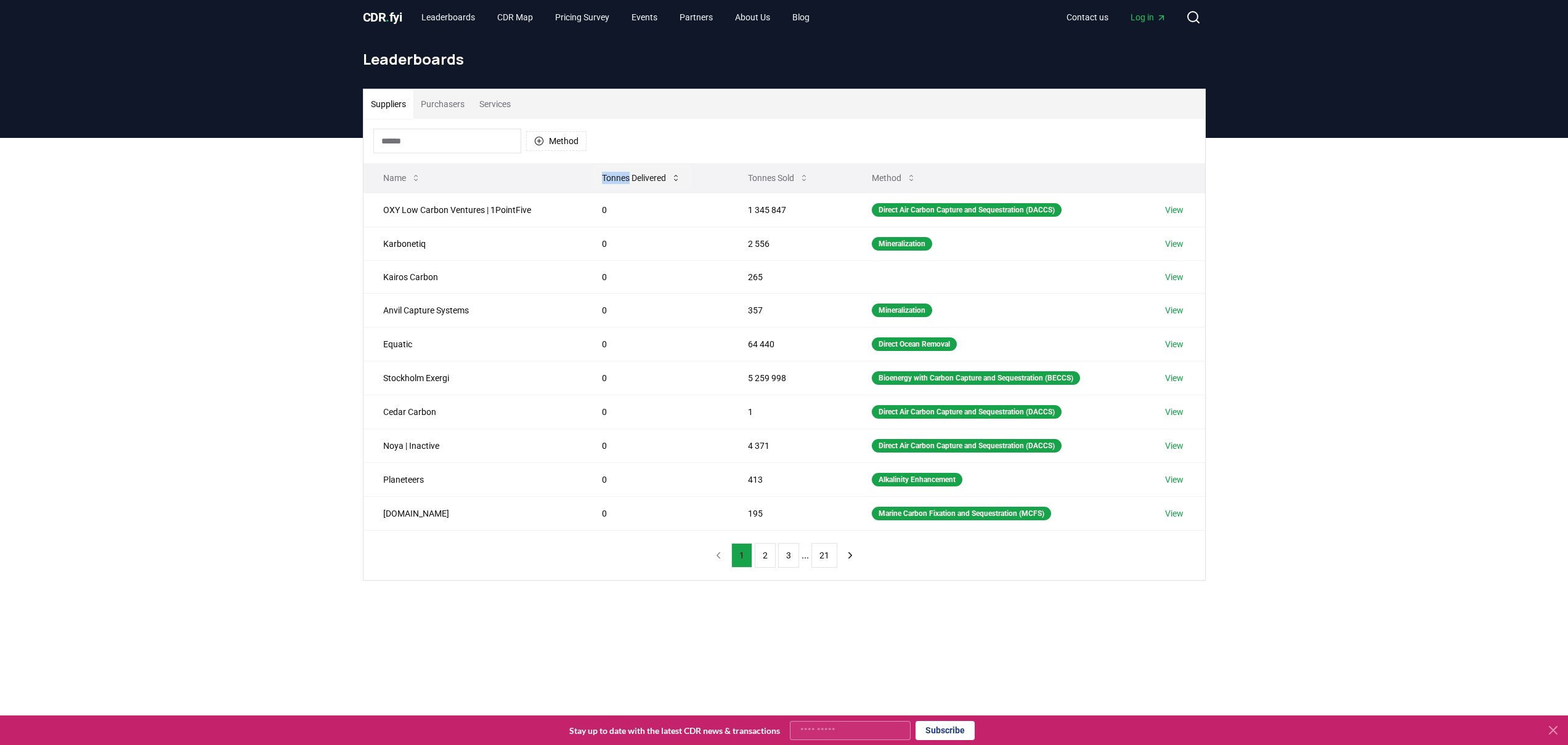
click at [601, 171] on button "Tonnes Delivered" at bounding box center [641, 178] width 99 height 25
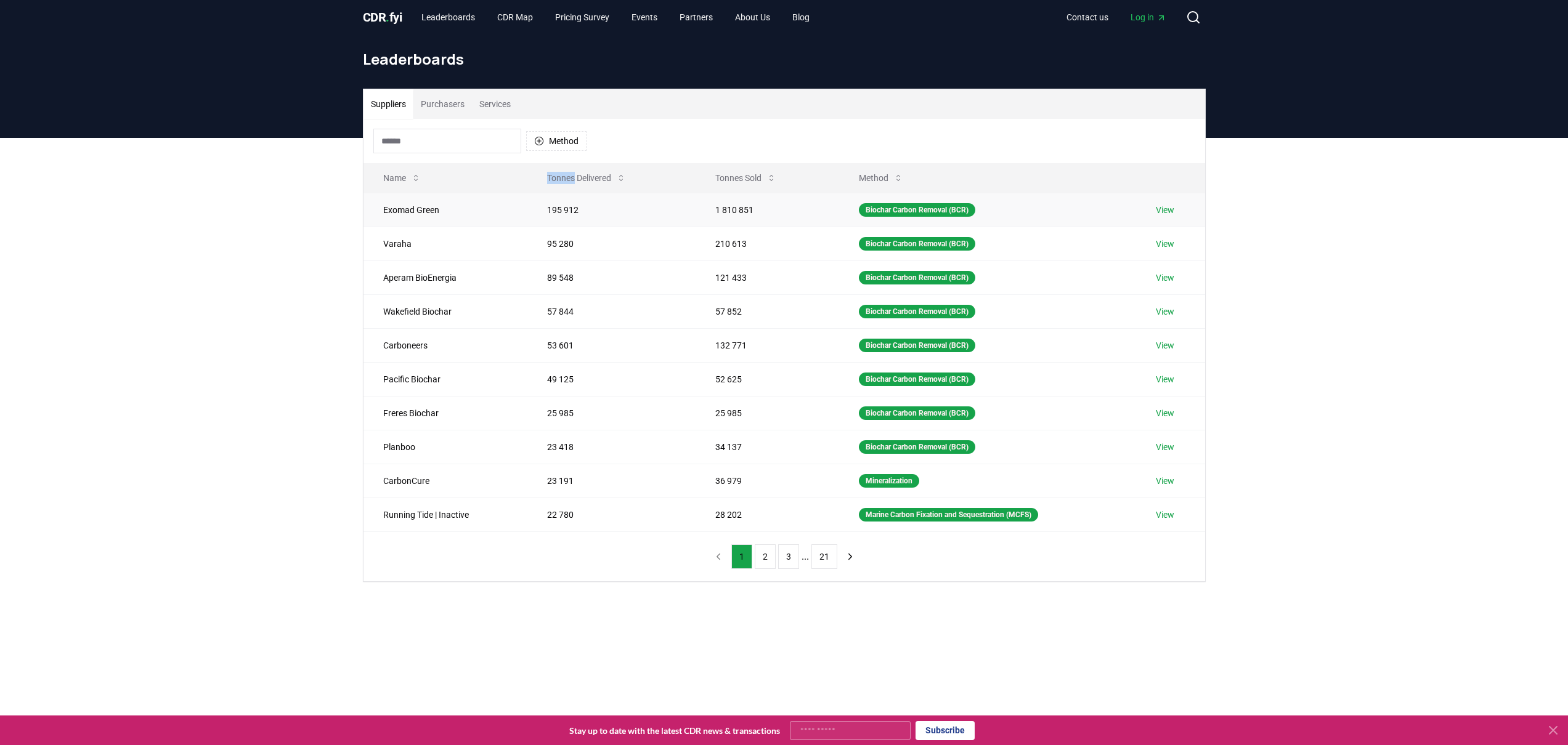
click at [1173, 205] on link "View" at bounding box center [1165, 210] width 18 height 12
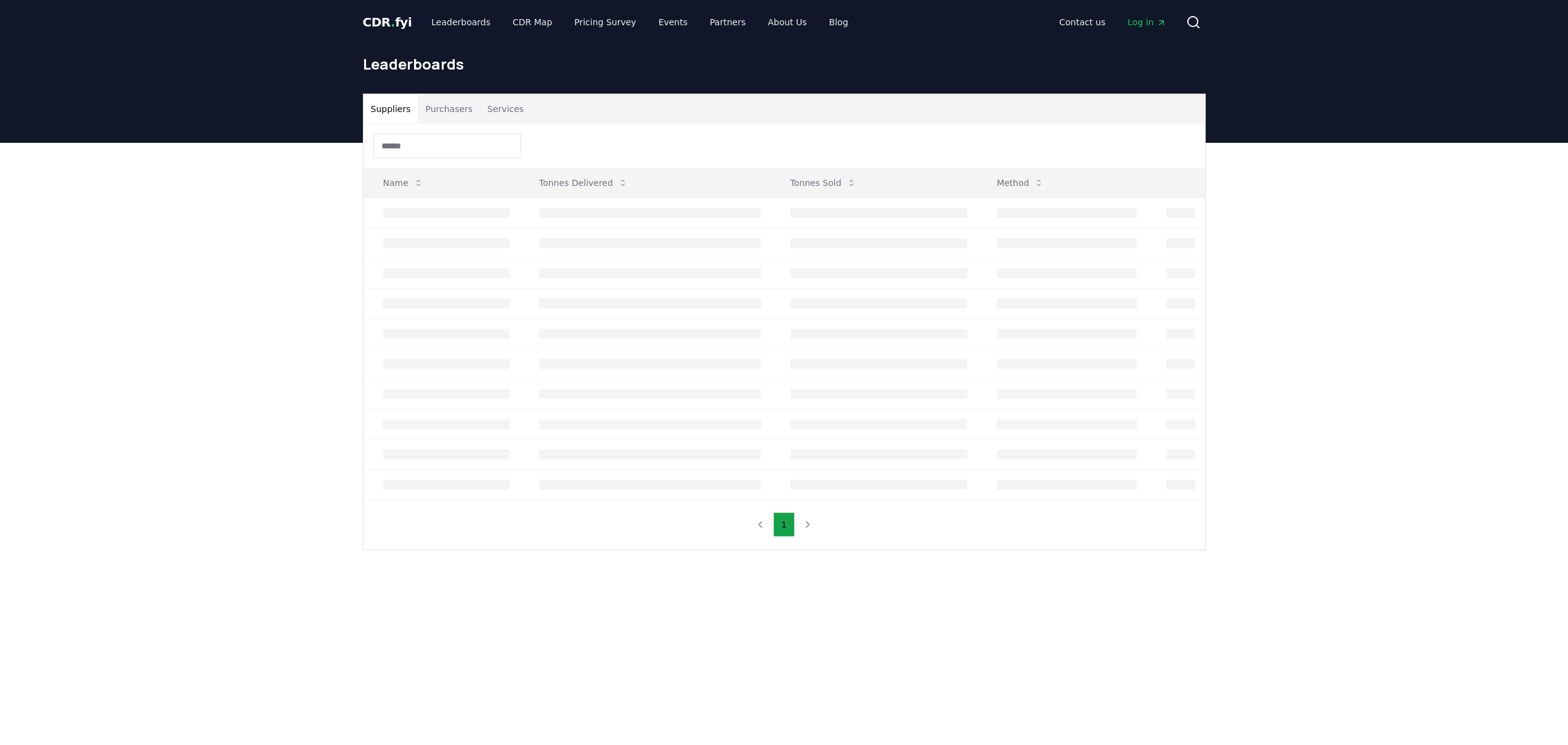
scroll to position [5, 0]
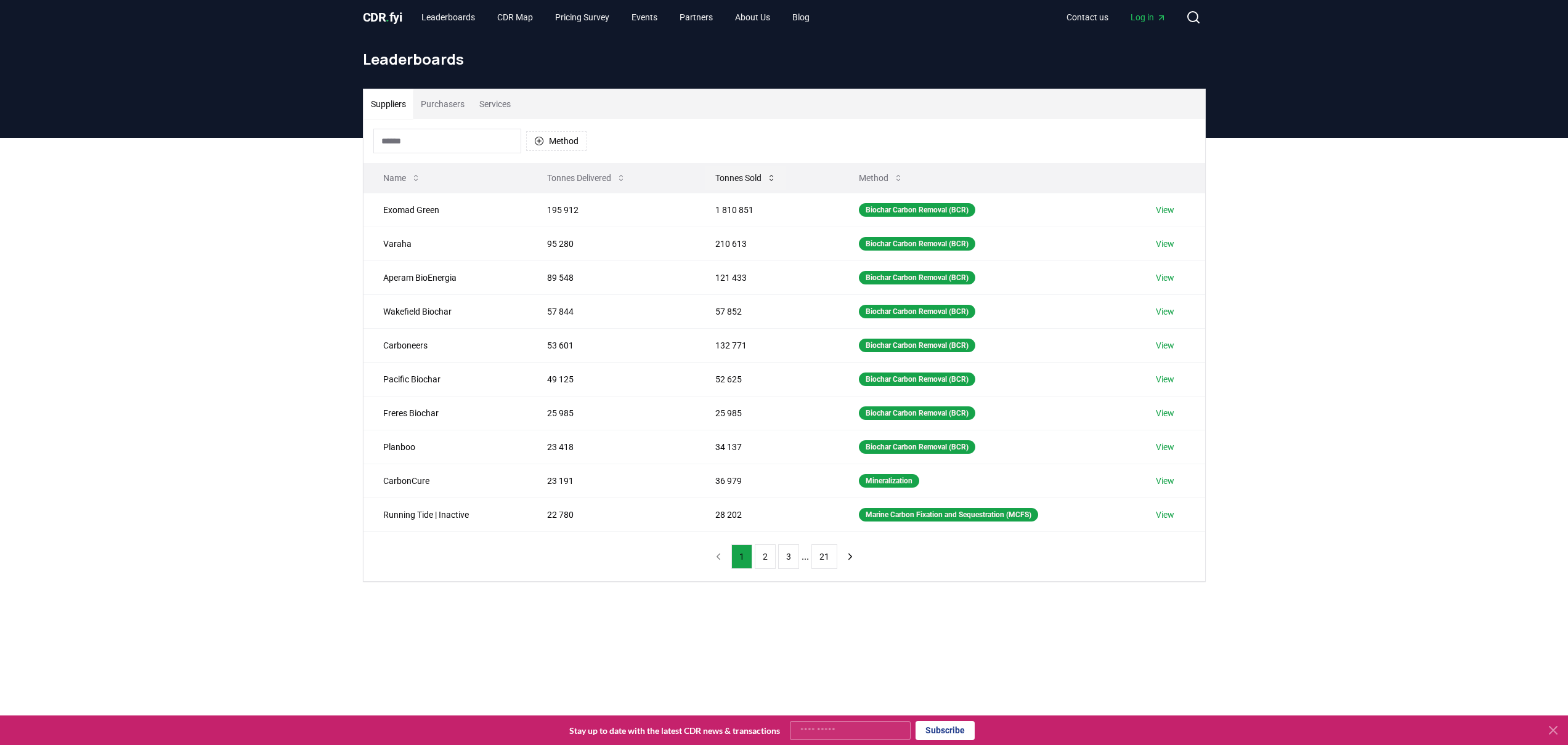
click at [739, 180] on button "Tonnes Sold" at bounding box center [745, 178] width 81 height 25
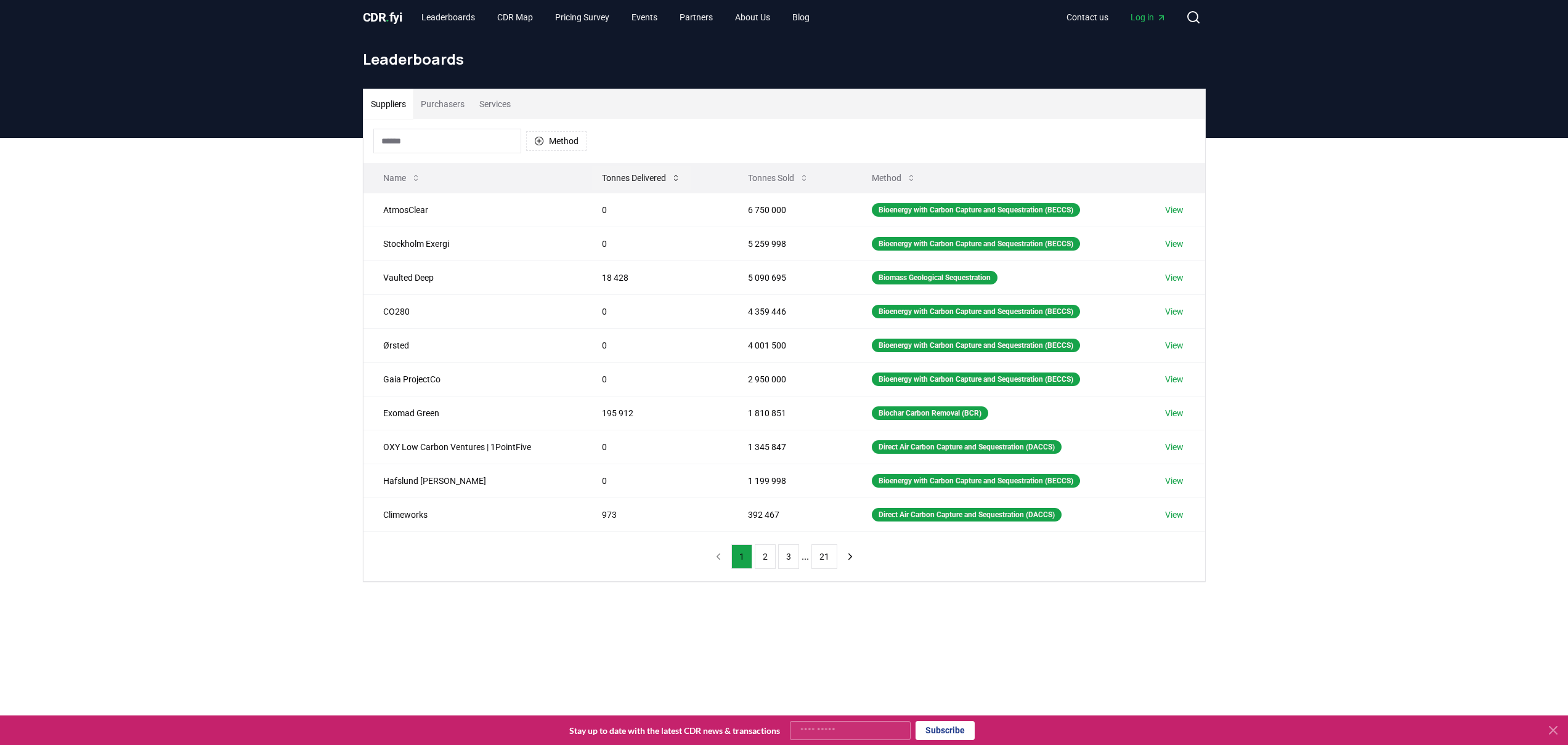
click at [602, 182] on button "Tonnes Delivered" at bounding box center [641, 178] width 99 height 25
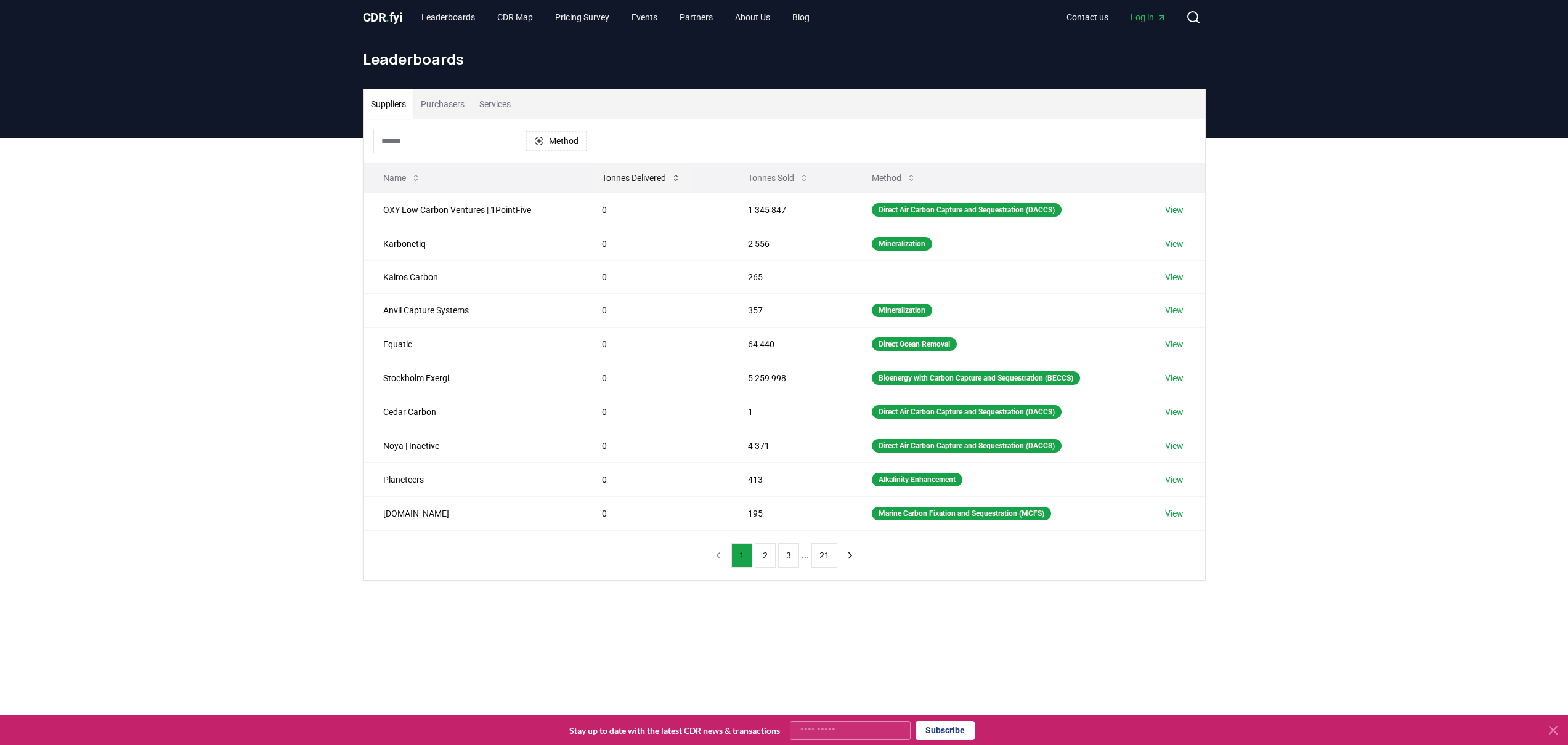
click at [603, 175] on button "Tonnes Delivered" at bounding box center [641, 178] width 99 height 25
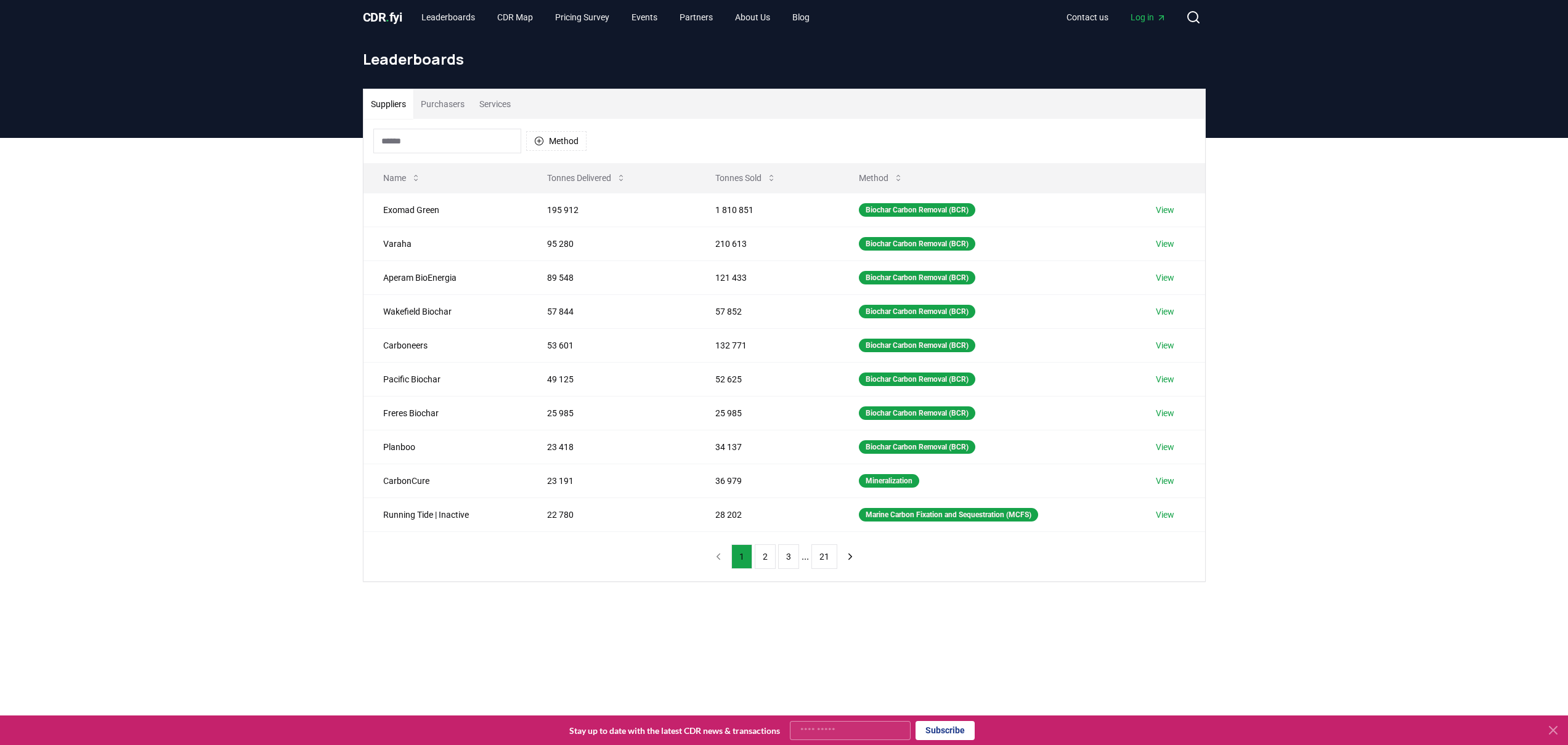
click at [256, 237] on div "Suppliers Purchasers Services Method Name Tonnes Delivered Tonnes Sold Method E…" at bounding box center [784, 384] width 1568 height 493
click at [388, 18] on span "." at bounding box center [388, 17] width 3 height 15
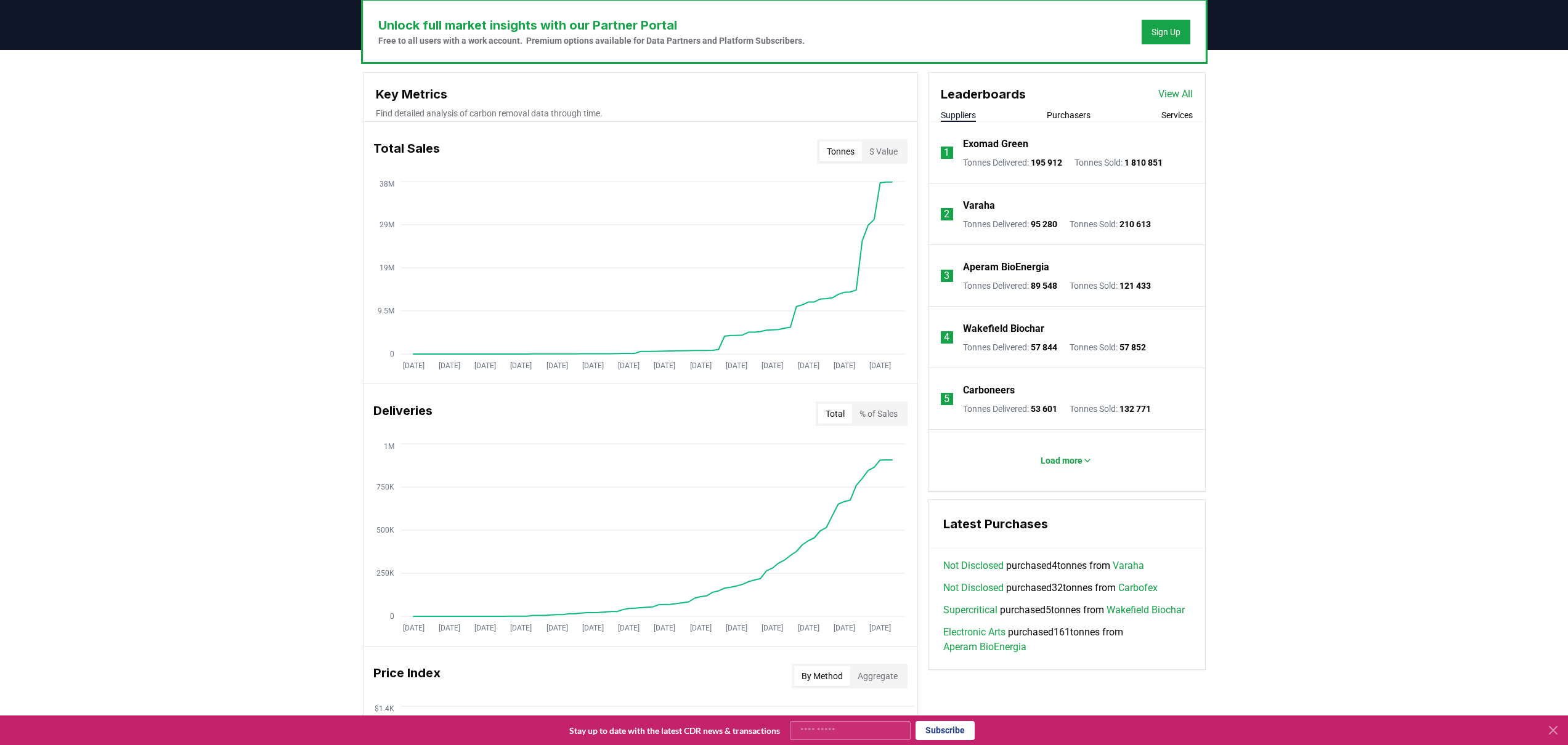
scroll to position [381, 0]
click at [880, 154] on button "$ Value" at bounding box center [883, 151] width 43 height 20
click at [859, 166] on div "Total Sales Tonnes $ Value" at bounding box center [641, 150] width 554 height 44
click at [857, 158] on button "Tonnes" at bounding box center [840, 151] width 42 height 20
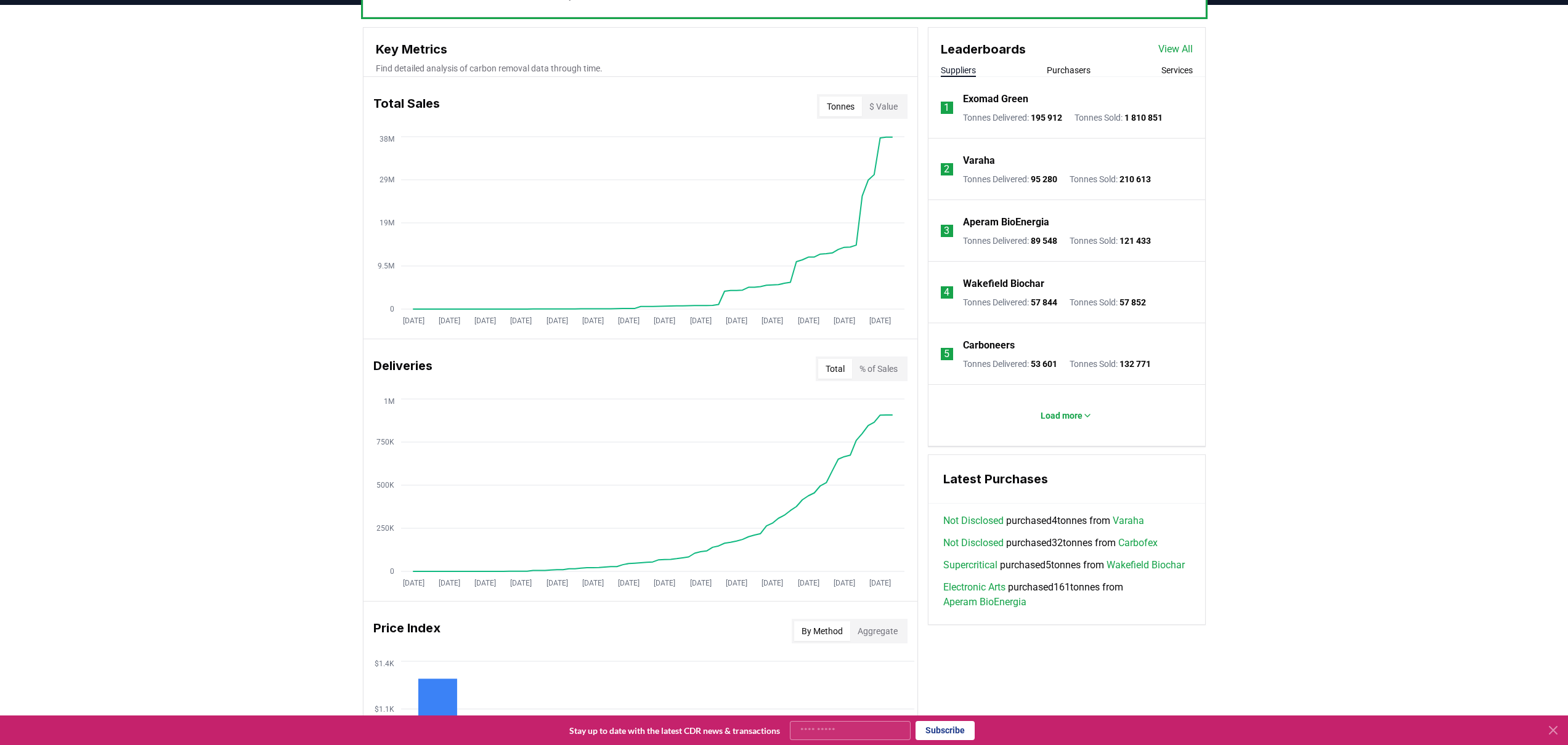
scroll to position [475, 0]
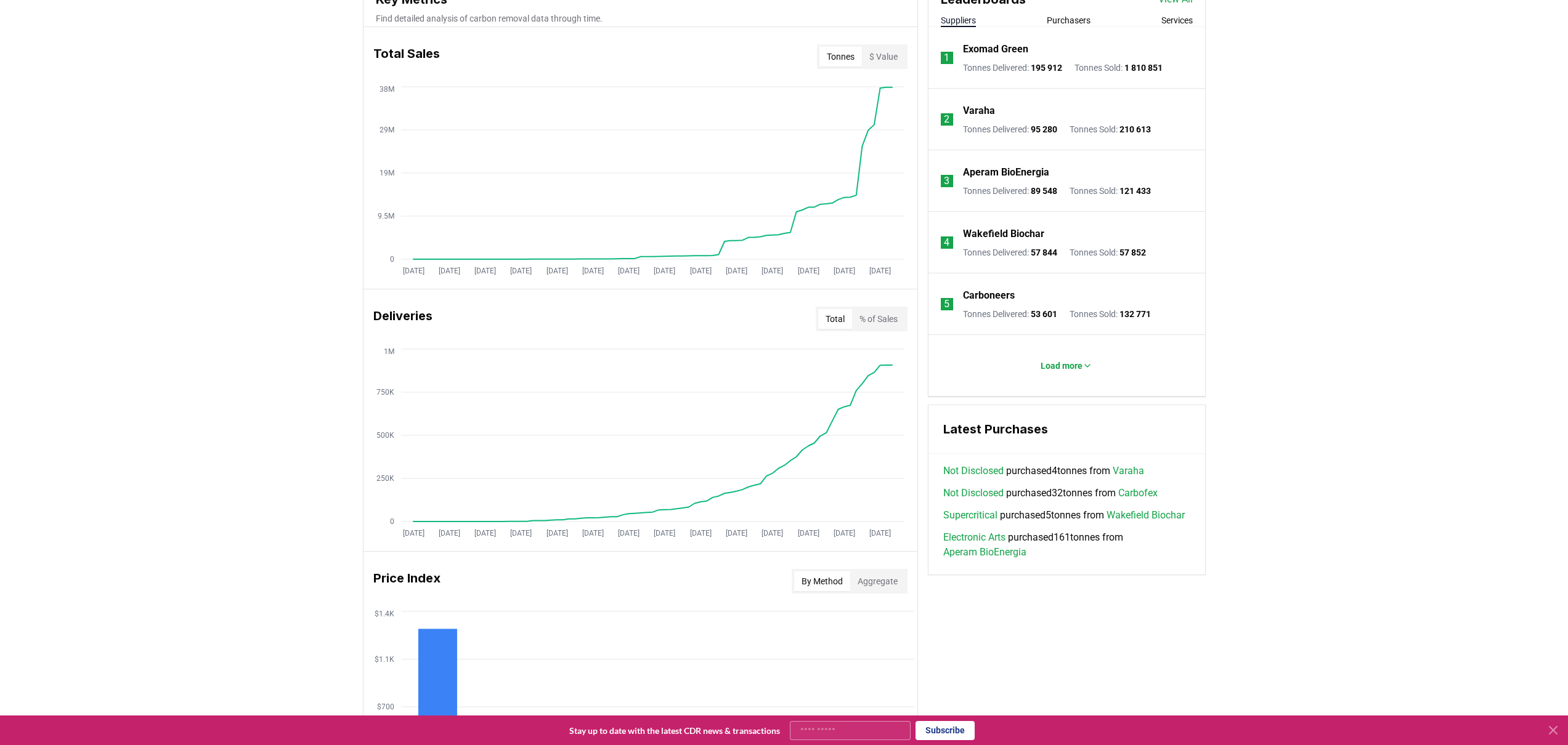
click at [893, 322] on button "% of Sales" at bounding box center [878, 319] width 53 height 20
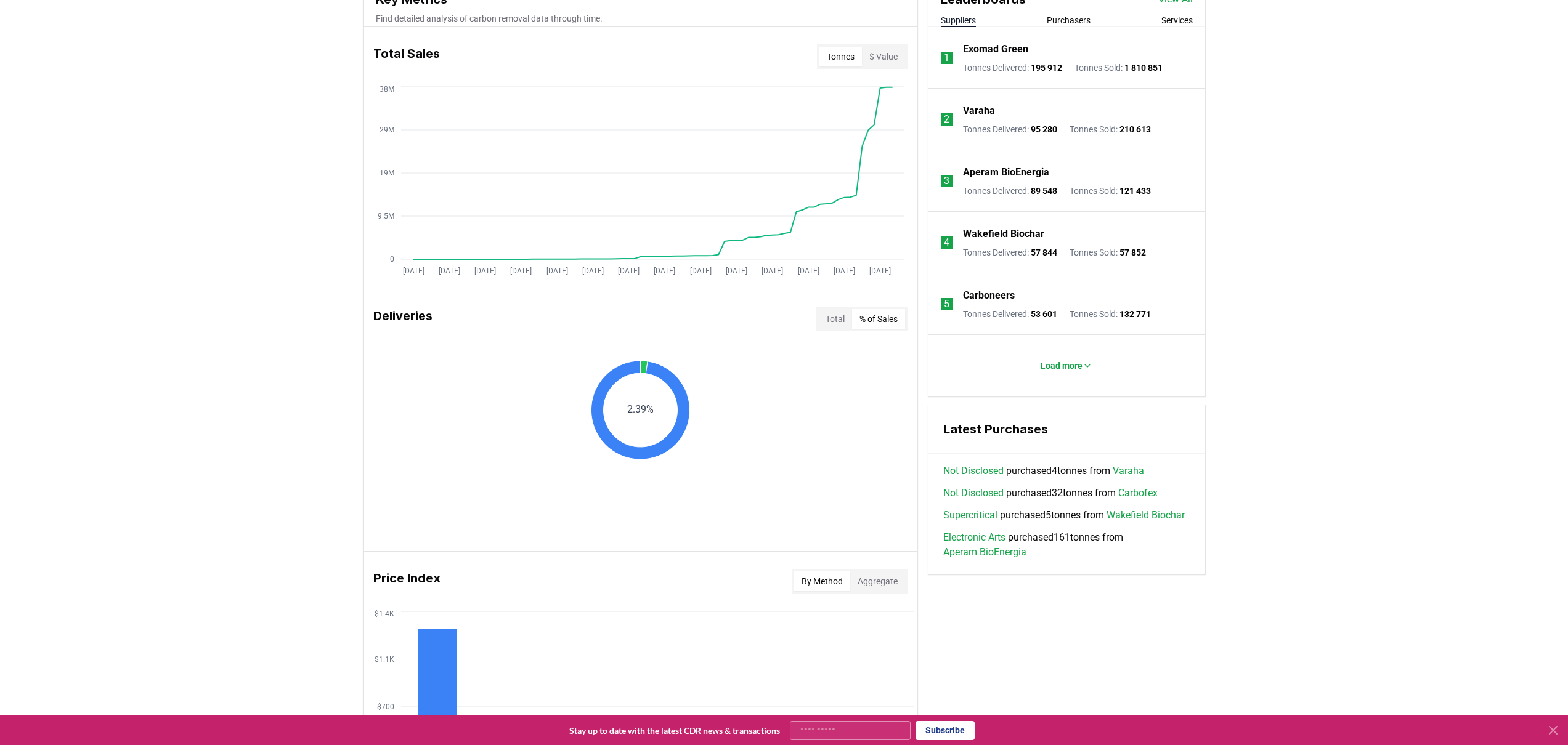
click at [831, 318] on button "Total" at bounding box center [835, 319] width 34 height 20
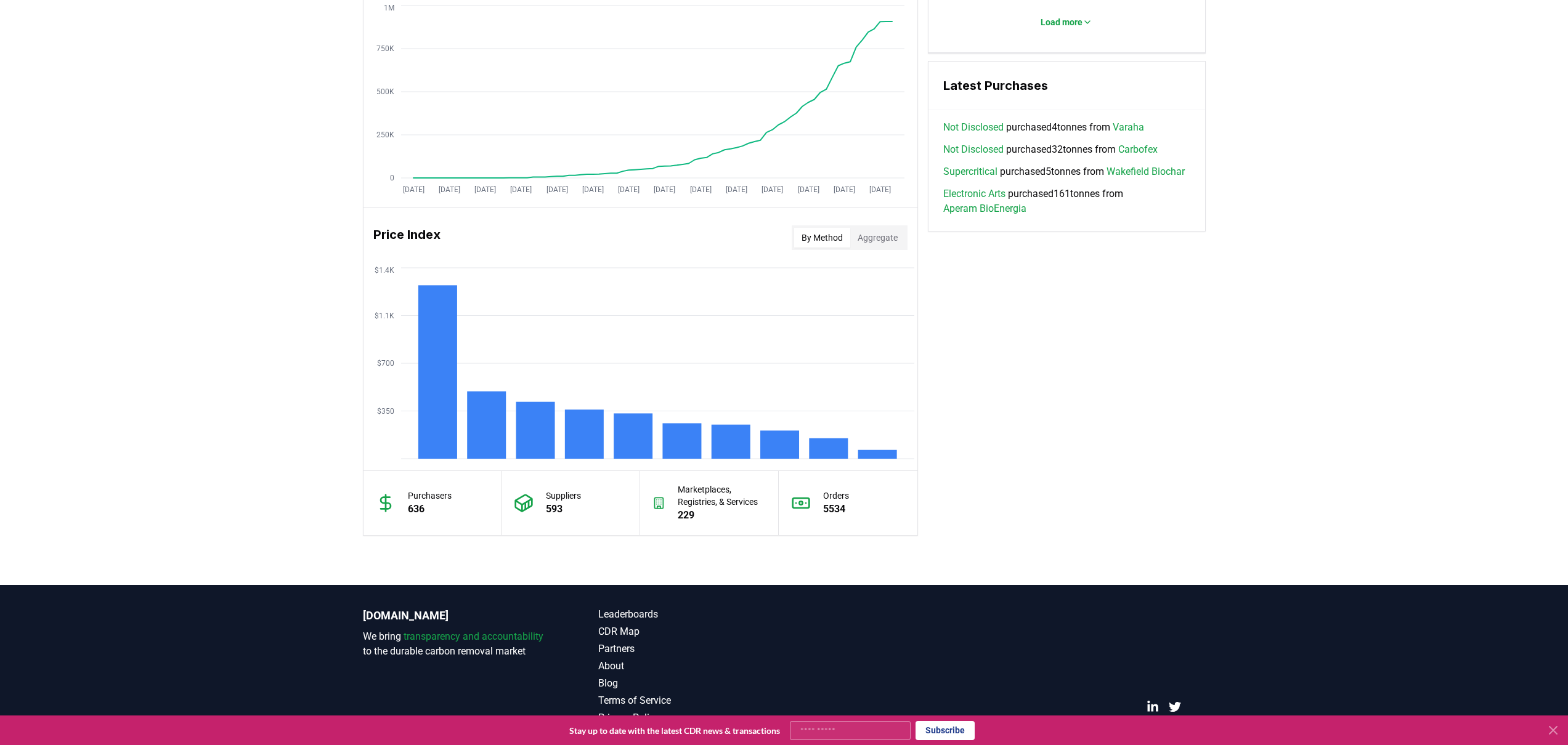
scroll to position [838, 0]
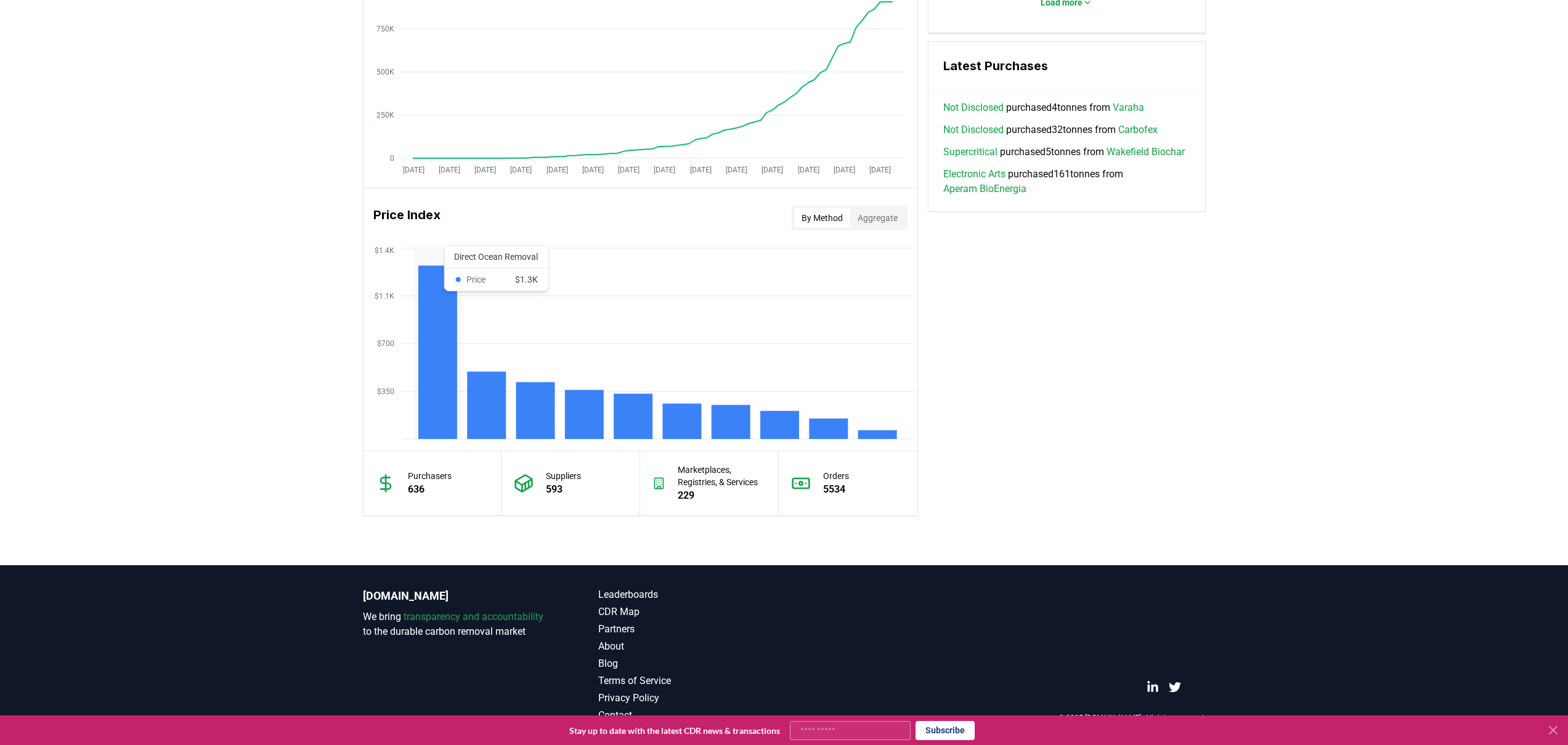
click at [443, 367] on rect at bounding box center [437, 352] width 39 height 174
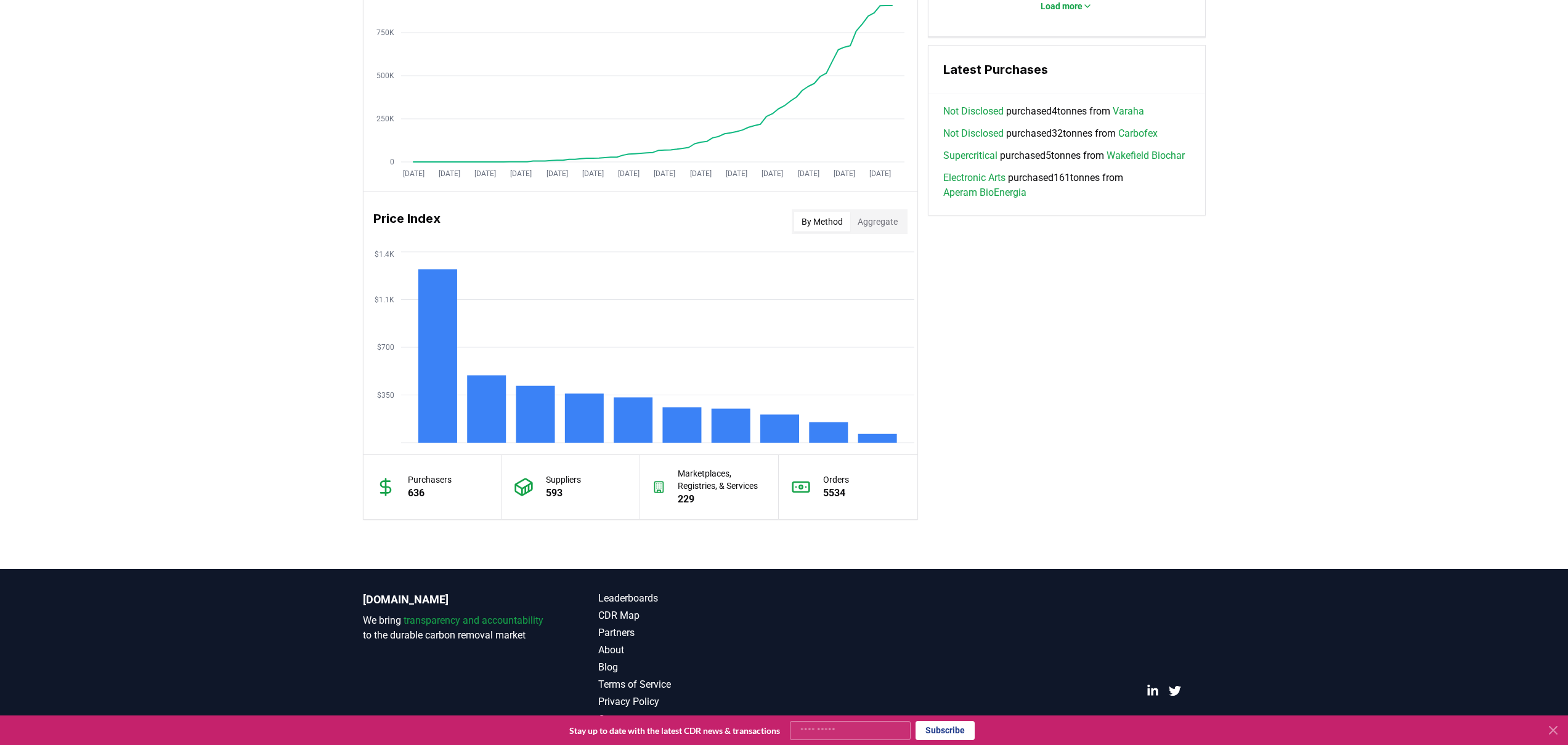
click at [1556, 727] on icon at bounding box center [1553, 730] width 7 height 7
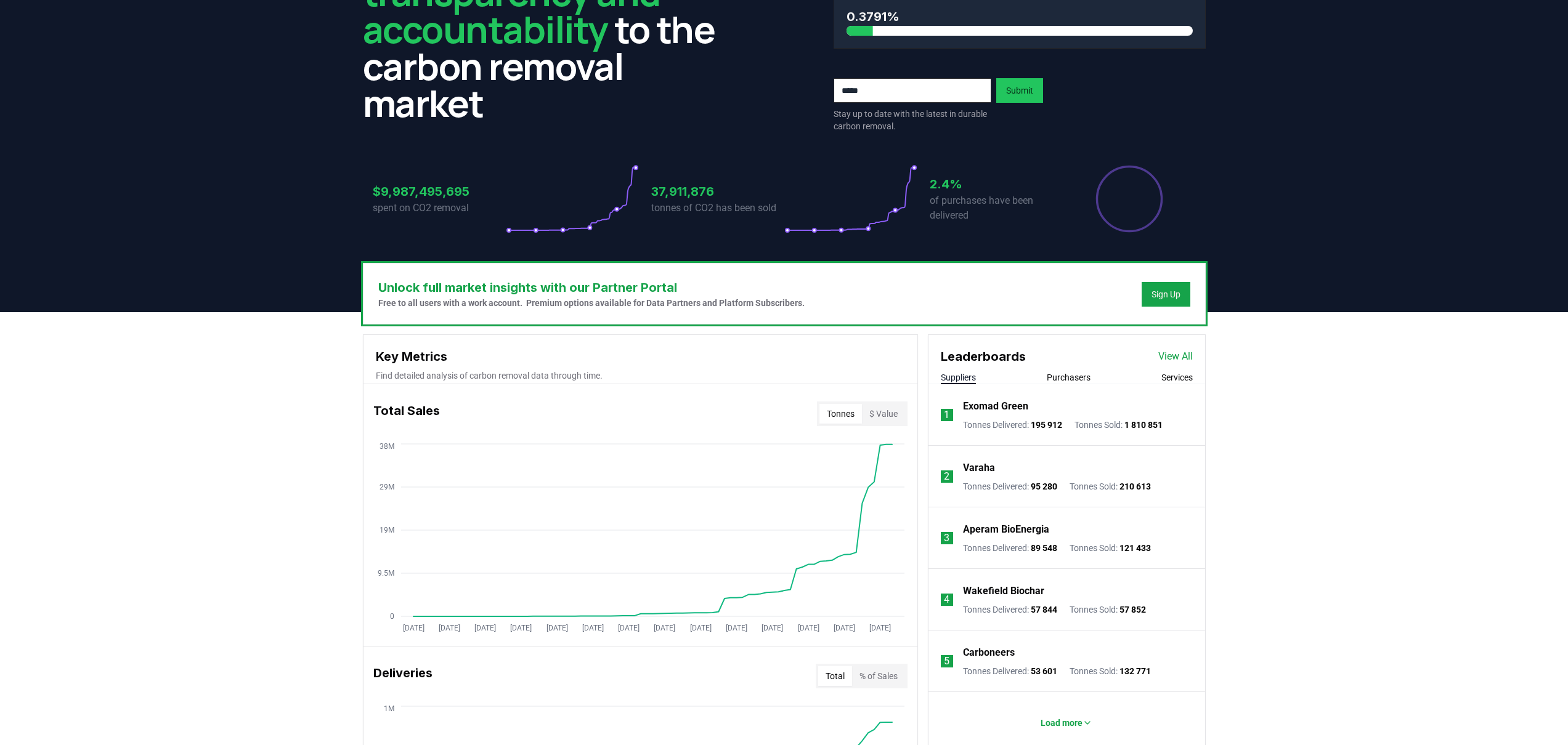
scroll to position [0, 0]
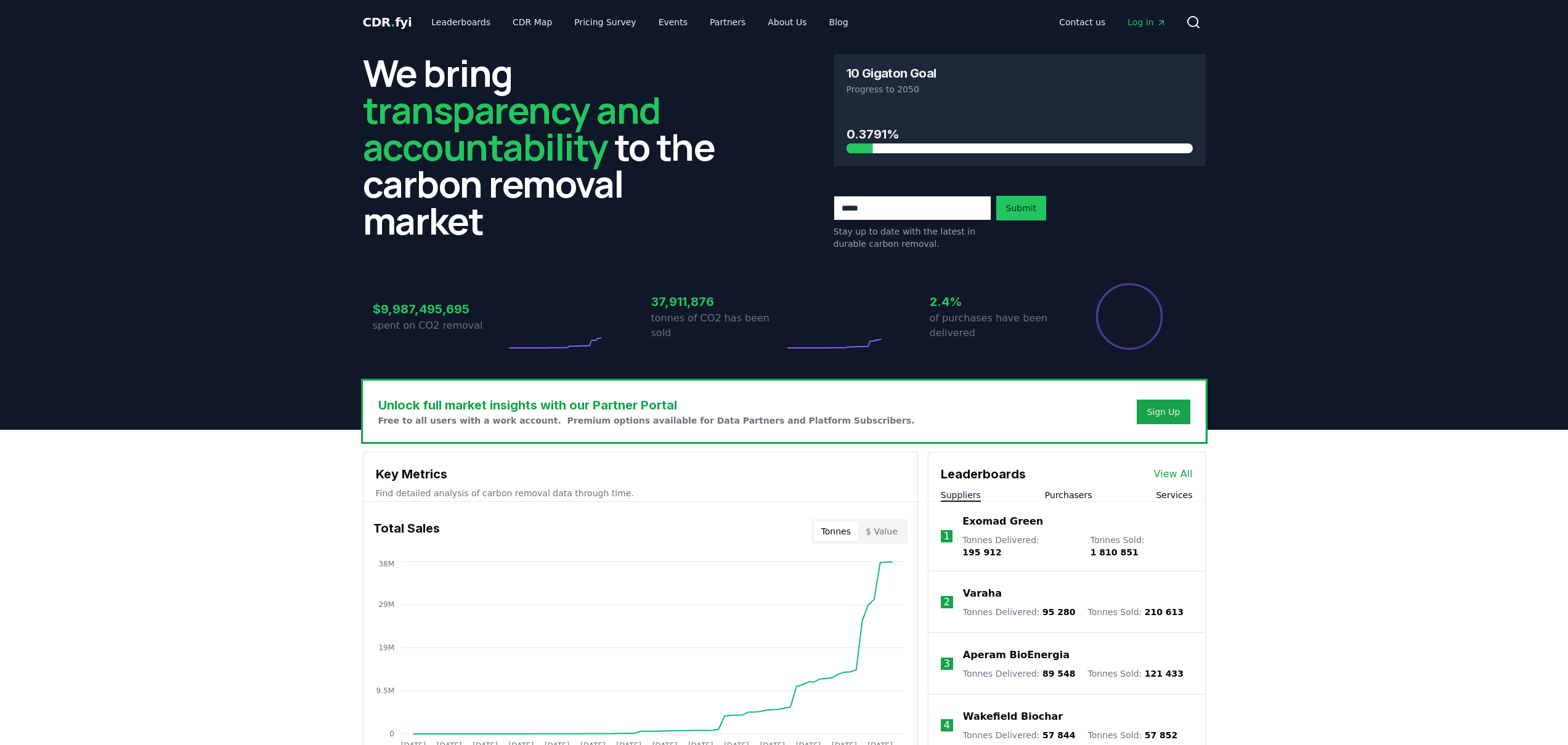
click at [336, 239] on header "We bring transparency and accountability to the carbon removal market 10 Gigato…" at bounding box center [784, 237] width 1568 height 386
